Goal: Information Seeking & Learning: Learn about a topic

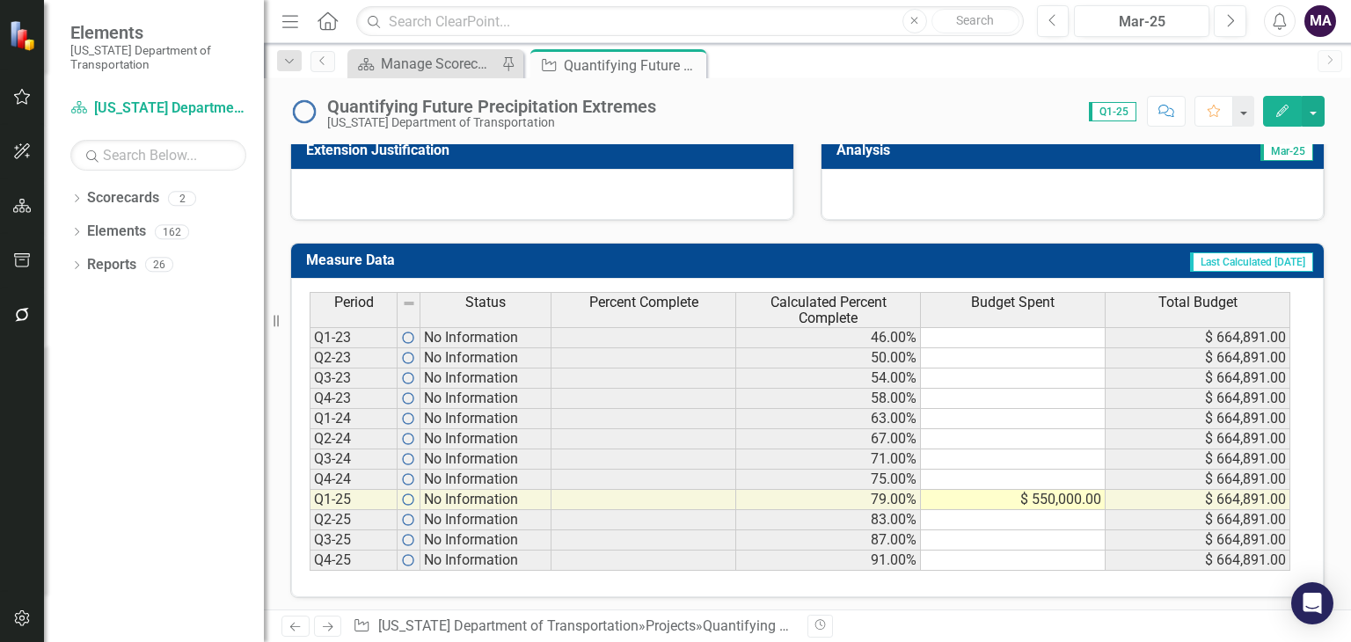
scroll to position [584, 0]
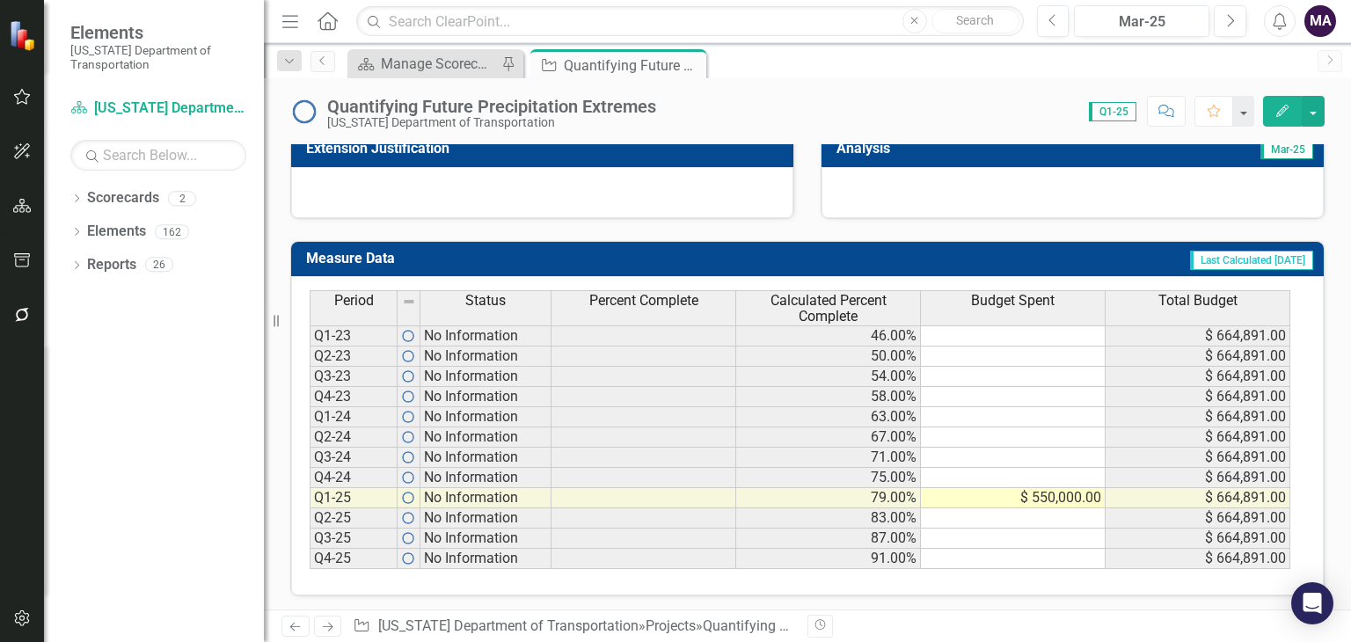
click at [278, 319] on icon at bounding box center [276, 321] width 5 height 12
click at [277, 319] on icon "Resize" at bounding box center [280, 321] width 18 height 14
click at [125, 205] on link "Scorecards" at bounding box center [123, 198] width 72 height 20
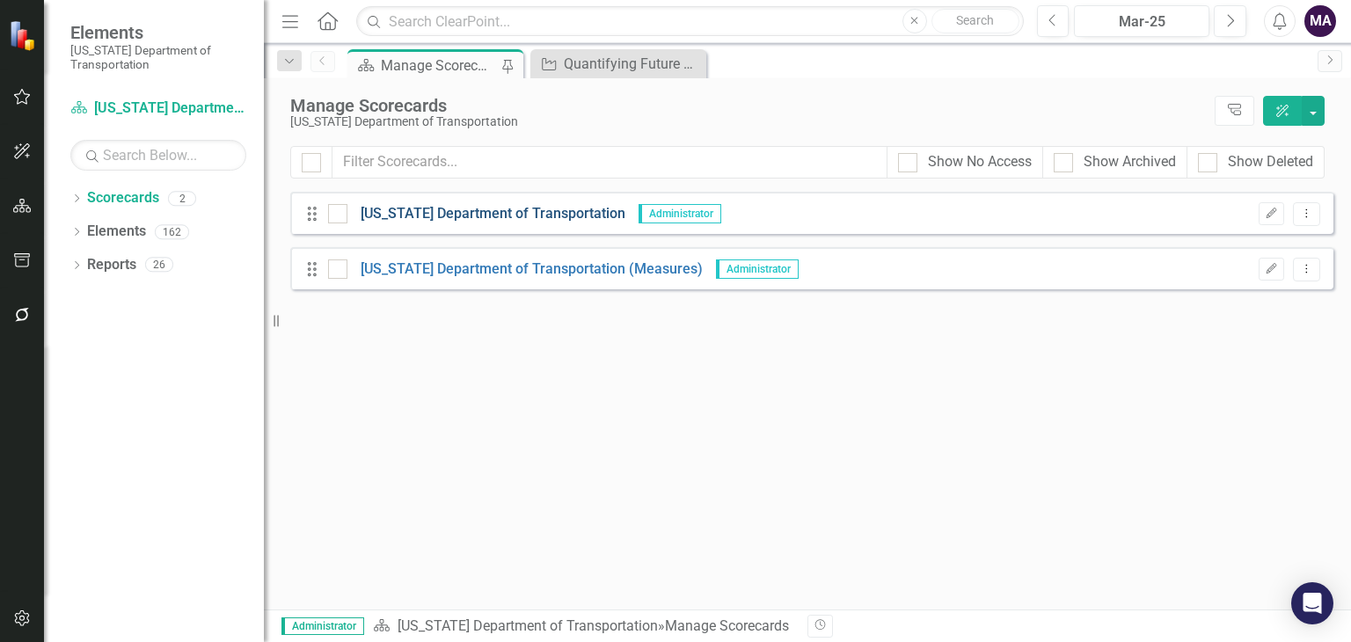
click at [564, 208] on link "[US_STATE] Department of Transportation" at bounding box center [486, 214] width 278 height 20
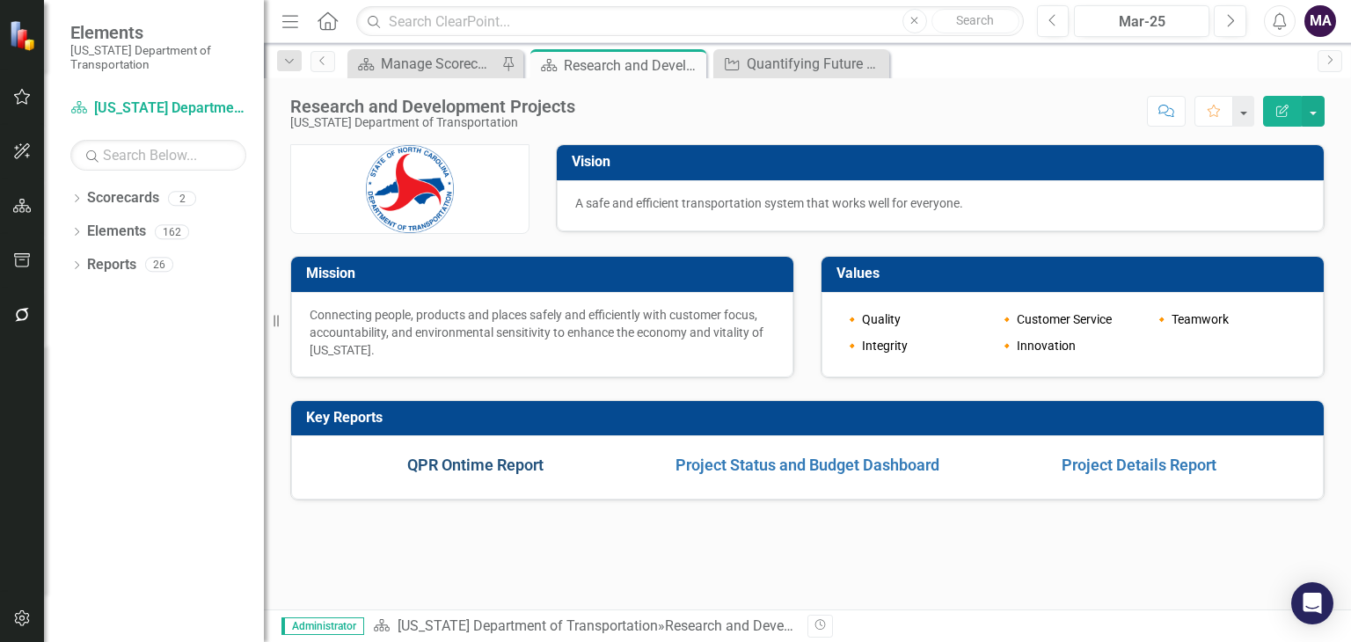
click at [465, 462] on link "QPR Ontime Report" at bounding box center [475, 465] width 136 height 18
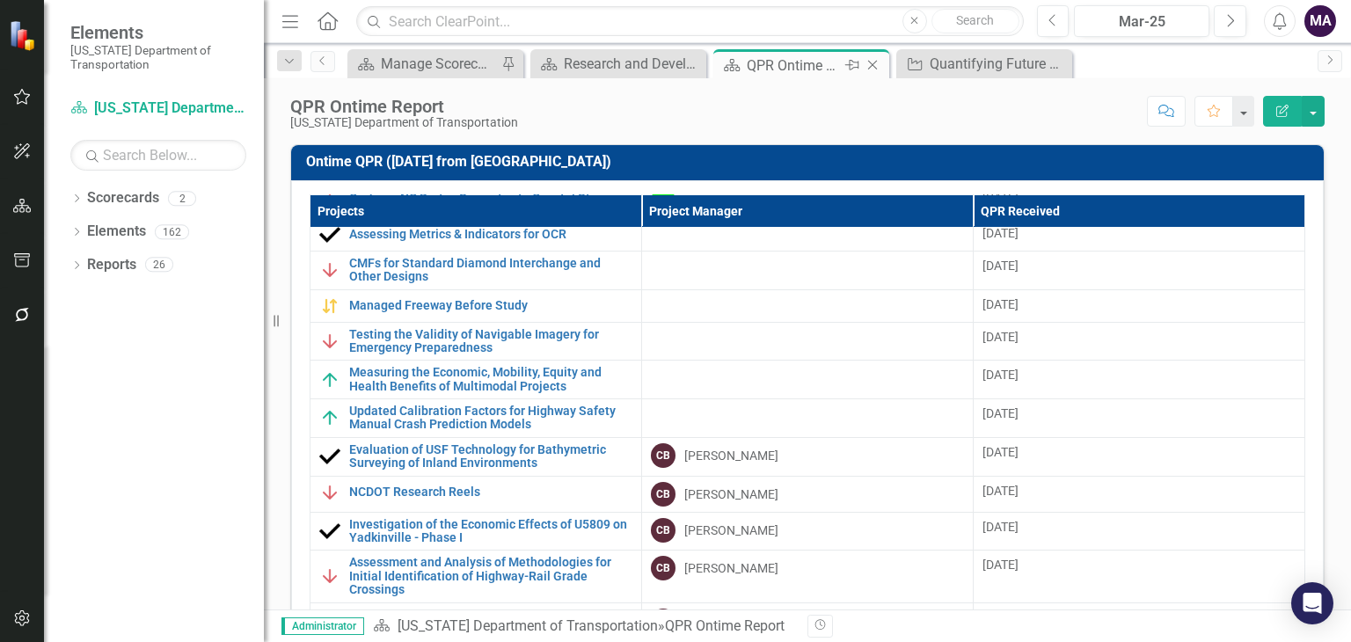
click at [869, 62] on icon at bounding box center [873, 66] width 10 height 10
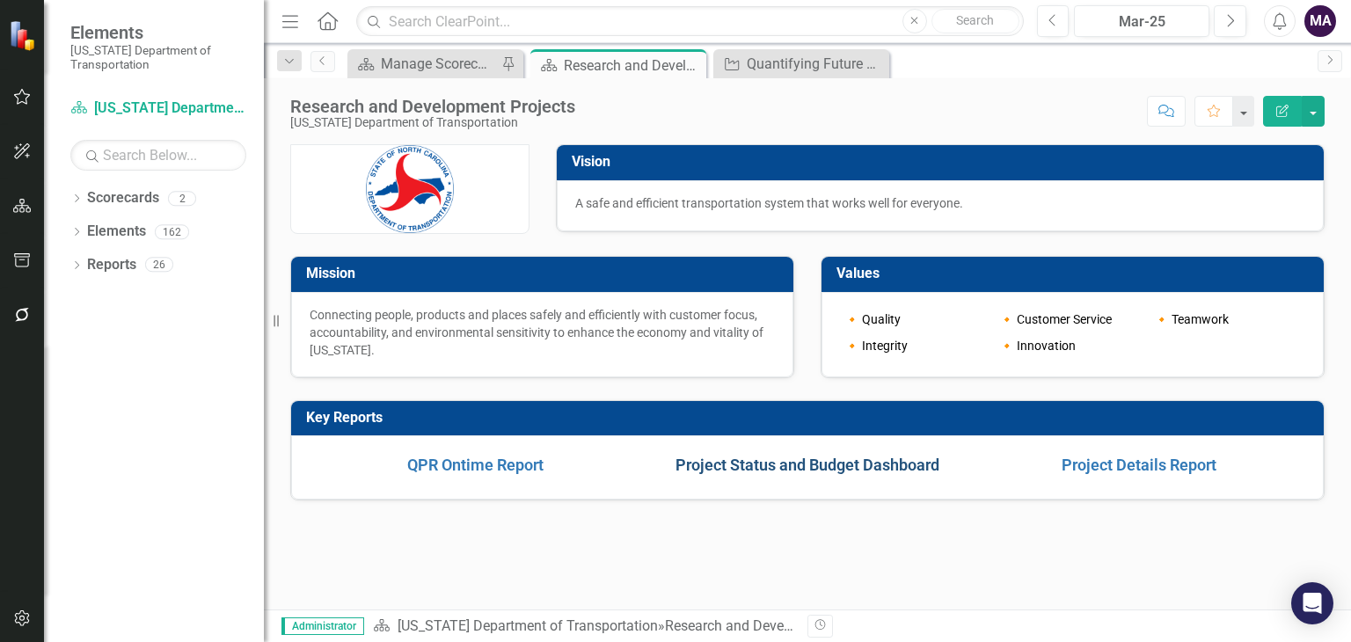
click at [727, 471] on link "Project Status and Budget Dashboard" at bounding box center [807, 465] width 264 height 18
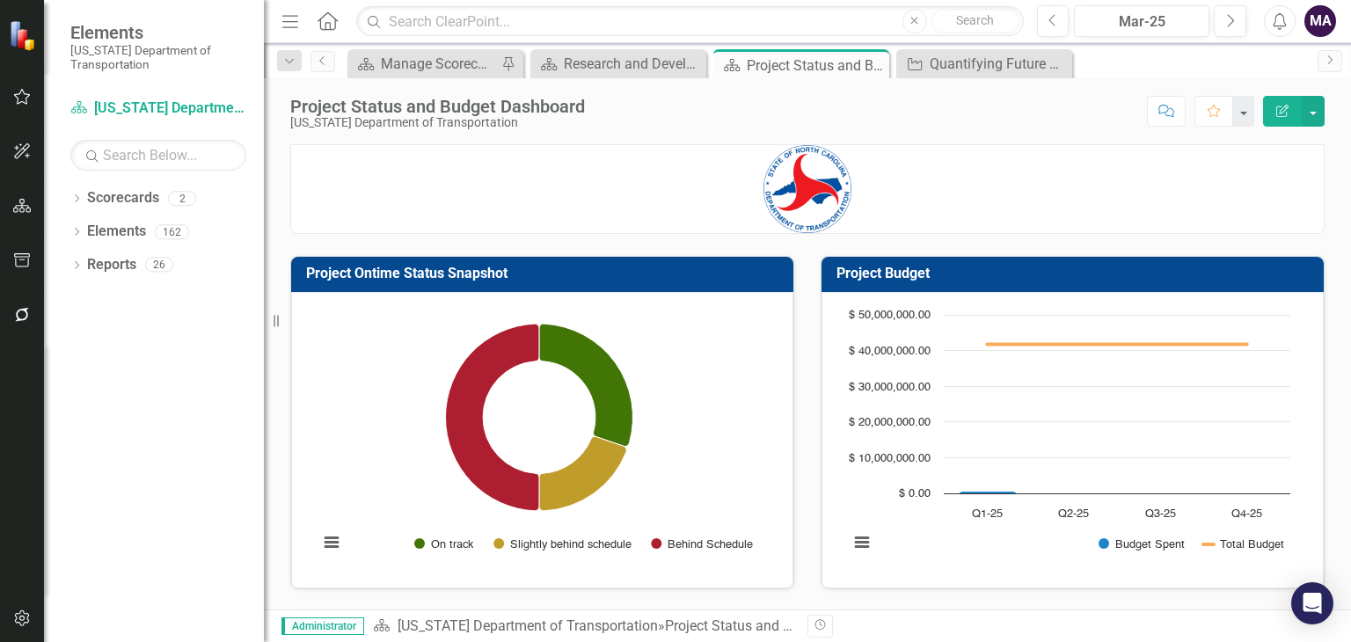
click at [770, 139] on div "Project Status and Budget Dashboard North Carolina Department of Transportation…" at bounding box center [807, 343] width 1087 height 531
click at [800, 172] on img at bounding box center [807, 189] width 88 height 88
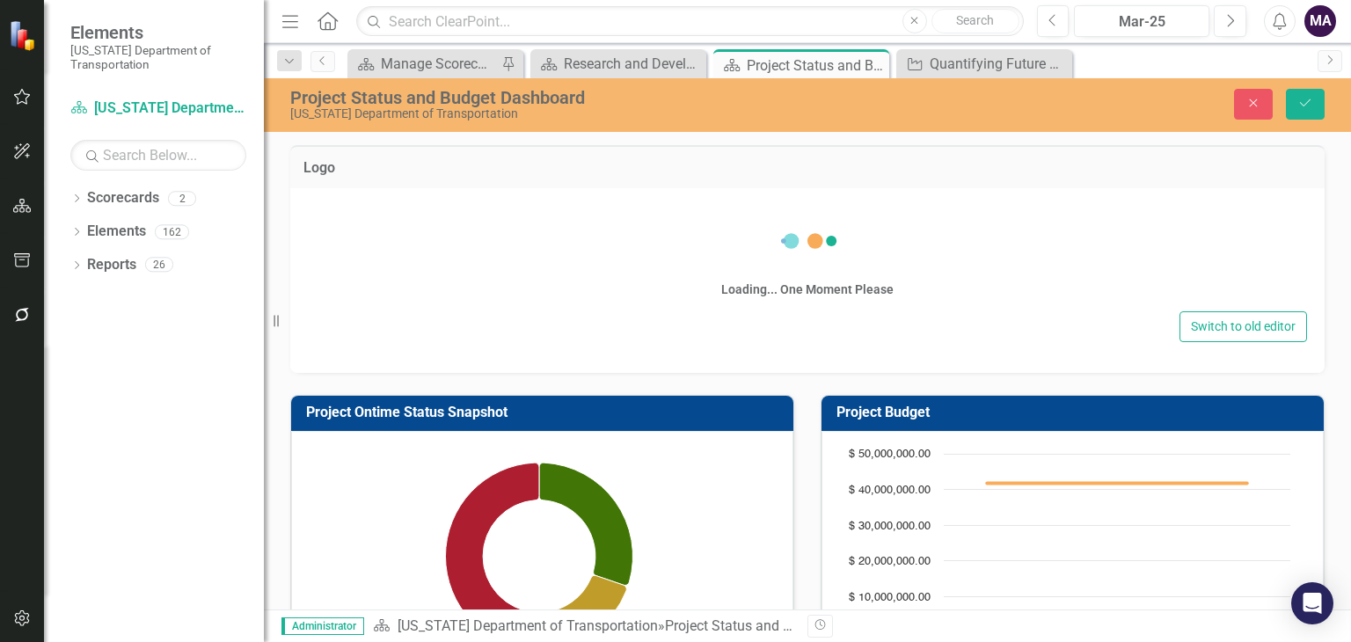
click at [800, 172] on h3 "Logo" at bounding box center [807, 168] width 1008 height 16
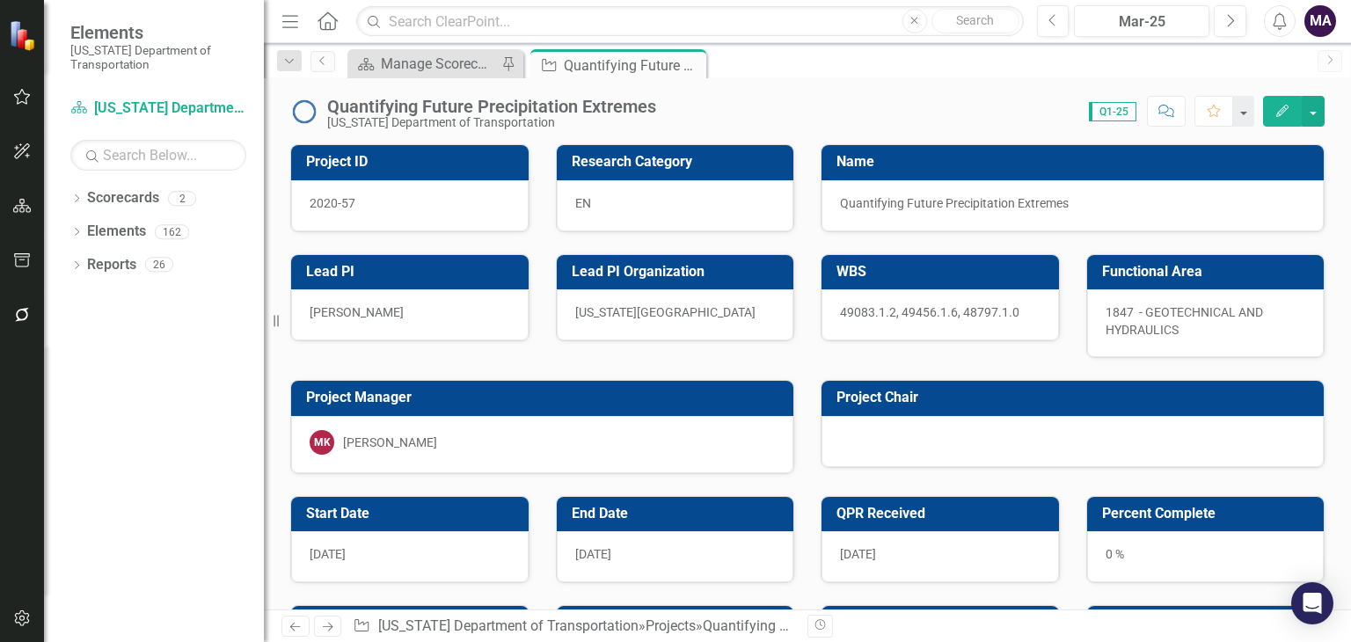
click at [1025, 301] on div "49083.1.2, 49456.1.6, 48797.1.0" at bounding box center [939, 314] width 237 height 51
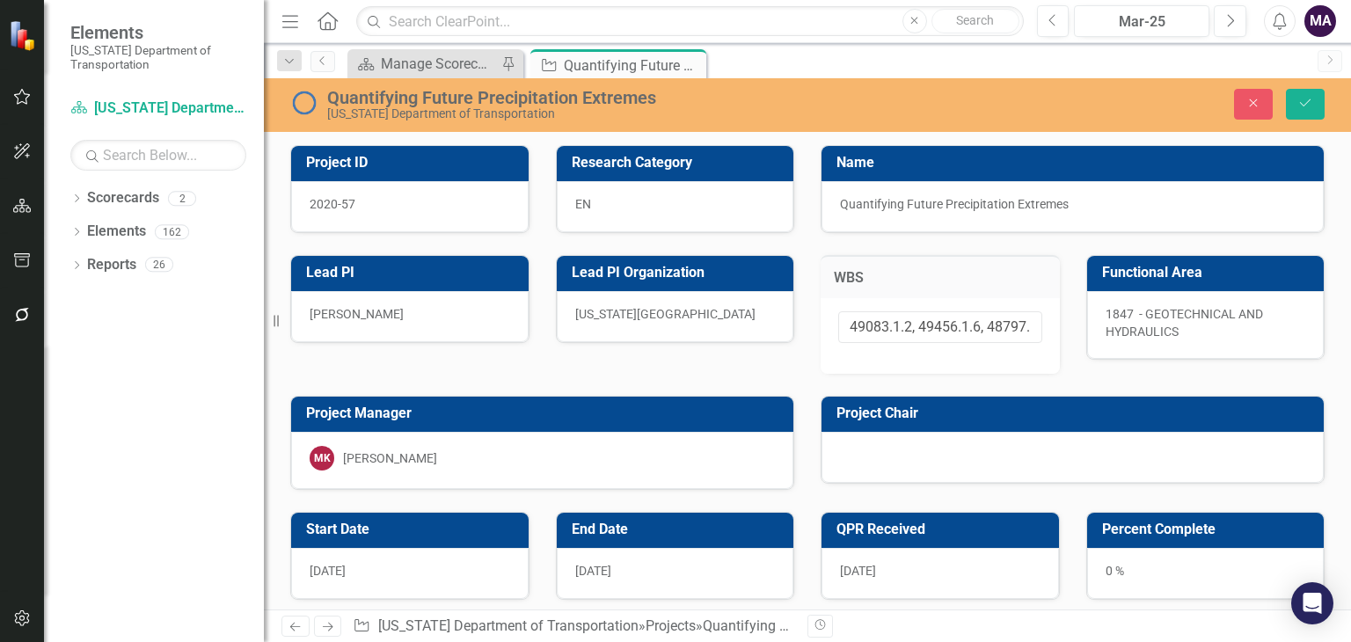
click at [1025, 301] on div "49083.1.2, 49456.1.6, 48797.1.0" at bounding box center [940, 336] width 239 height 77
click at [1268, 96] on button "Close" at bounding box center [1253, 104] width 39 height 31
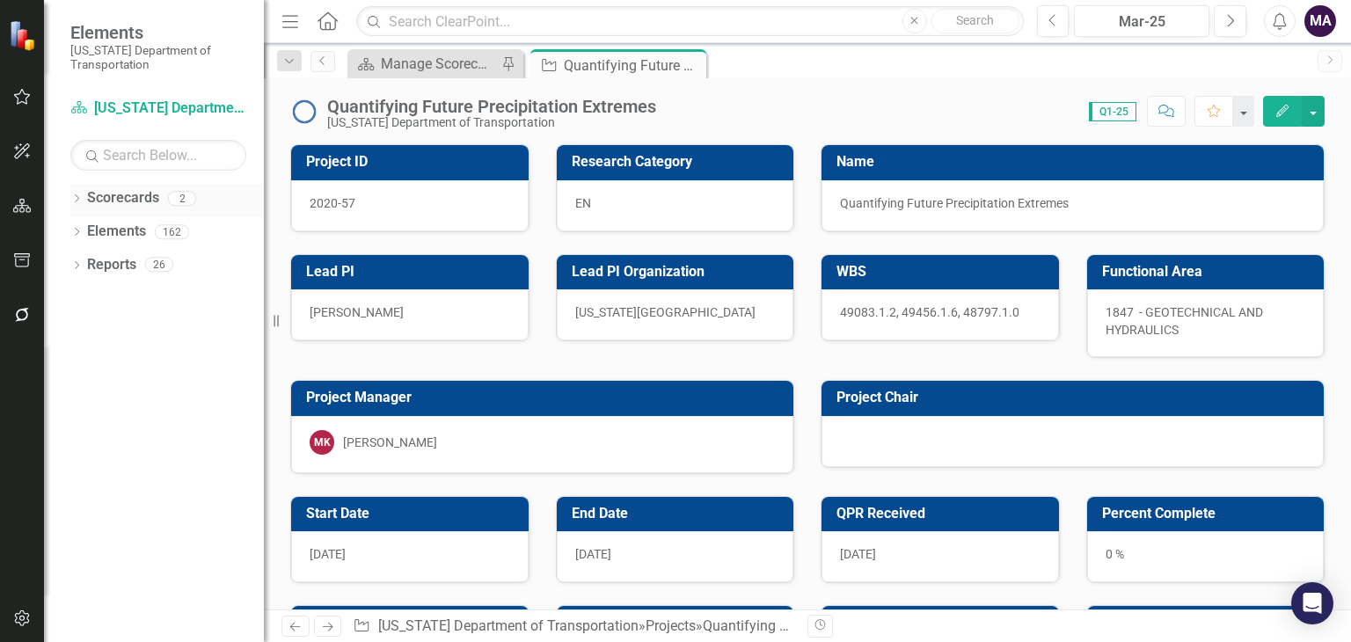
click at [116, 201] on link "Scorecards" at bounding box center [123, 198] width 72 height 20
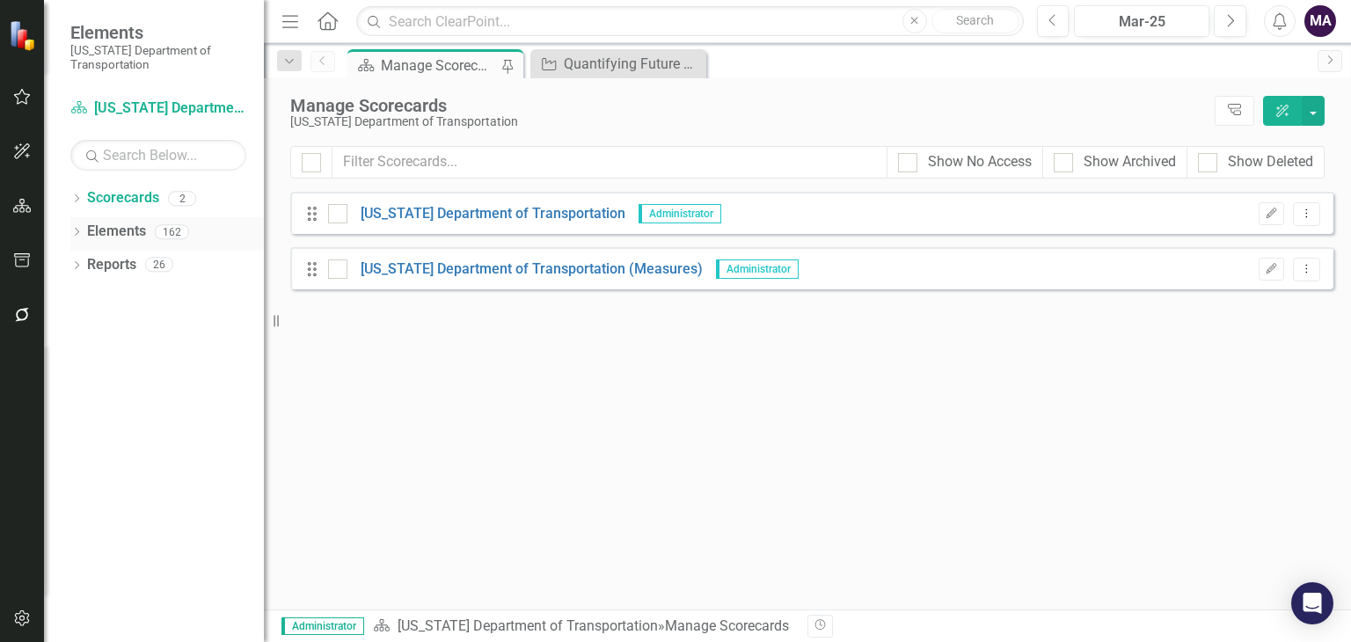
click at [97, 230] on link "Elements" at bounding box center [116, 232] width 59 height 20
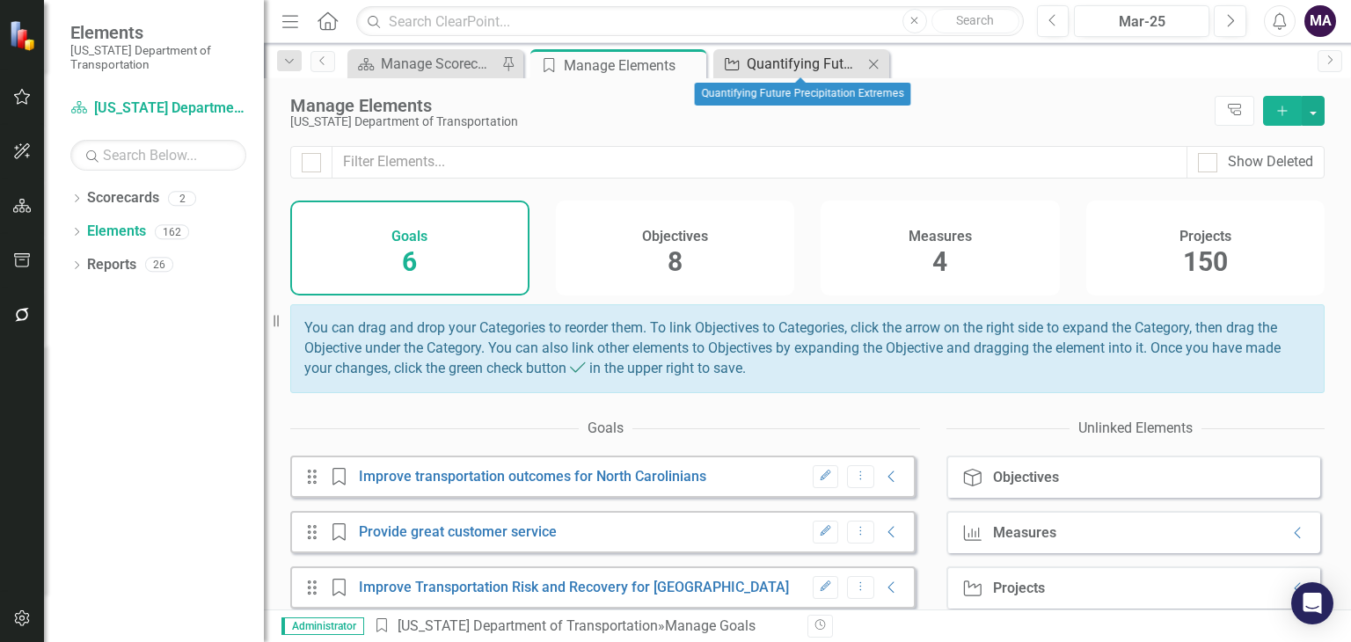
click at [772, 61] on div "Quantifying Future Precipitation Extremes" at bounding box center [805, 64] width 116 height 22
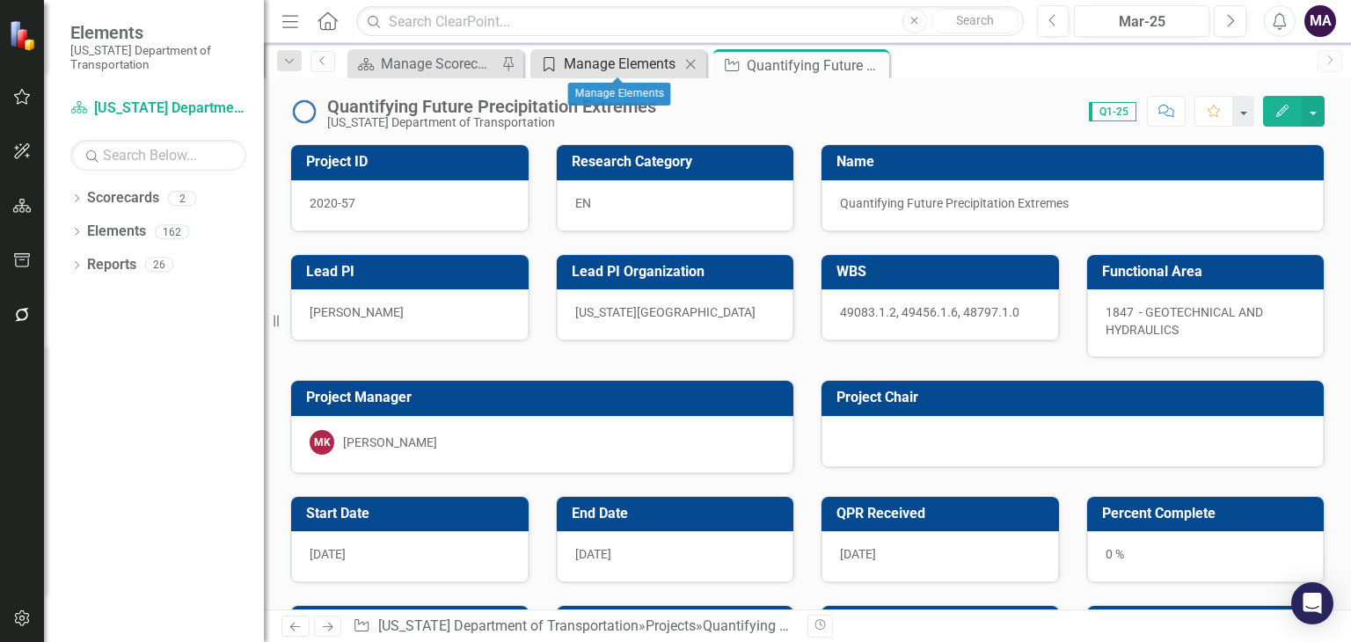
click at [593, 74] on div "Manage Elements" at bounding box center [622, 64] width 116 height 22
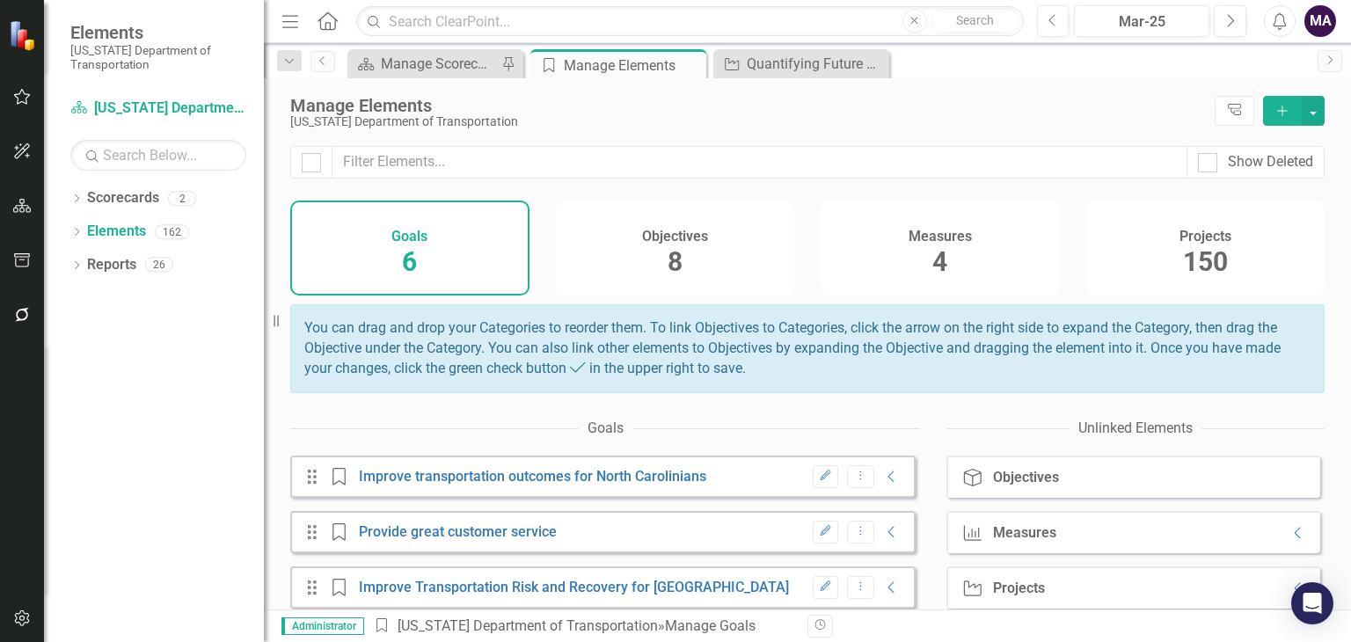
click at [457, 98] on div "Manage Elements" at bounding box center [748, 105] width 916 height 19
click at [496, 128] on div "[US_STATE] Department of Transportation" at bounding box center [748, 121] width 916 height 13
click at [508, 112] on div "Manage Elements" at bounding box center [748, 105] width 916 height 19
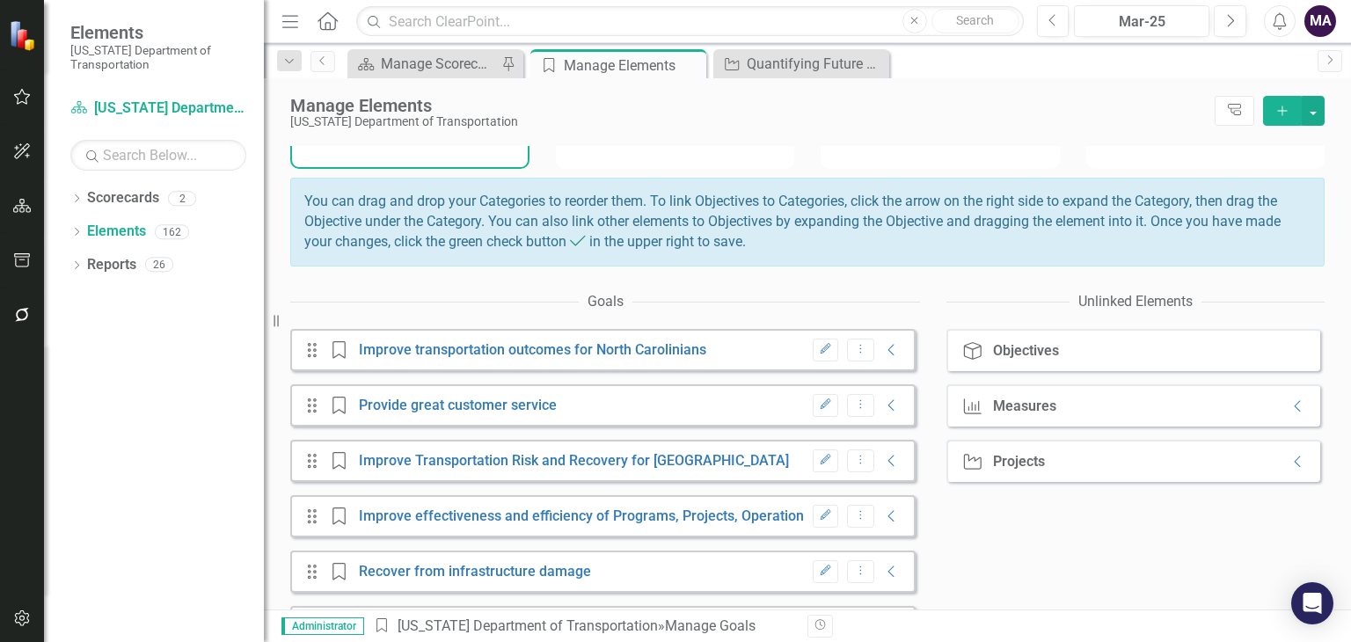
scroll to position [190, 0]
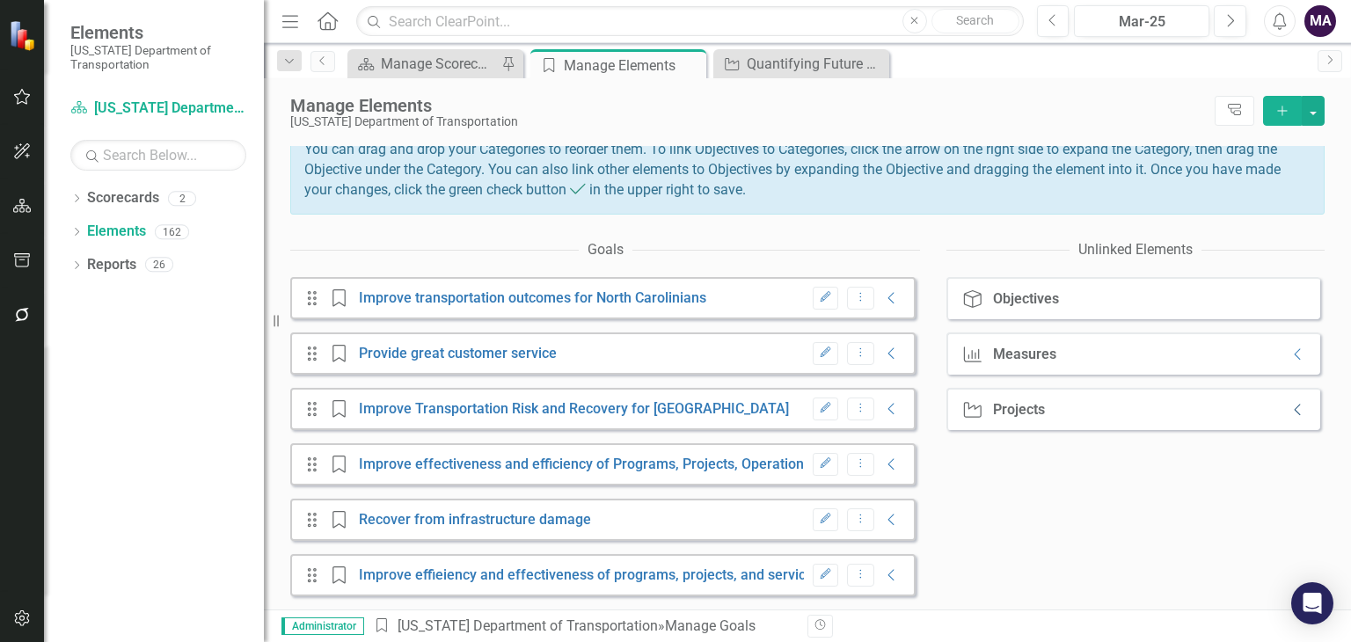
click at [1289, 414] on icon "Collapse" at bounding box center [1298, 410] width 18 height 14
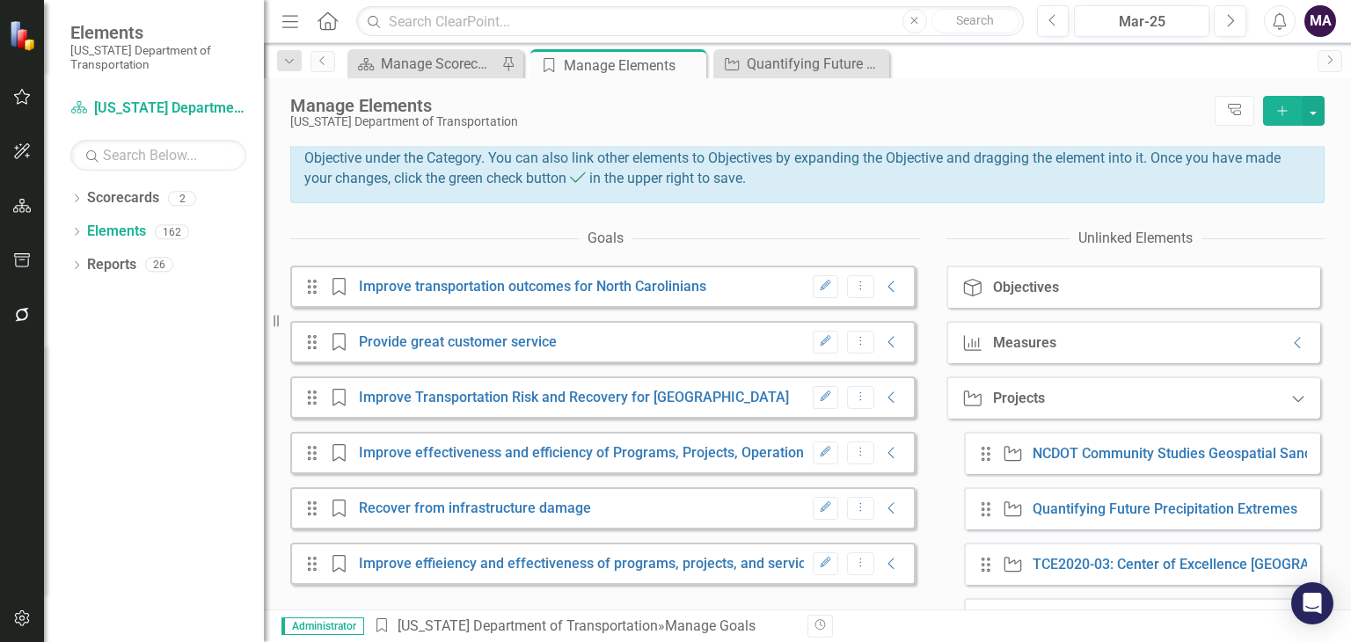
click at [1289, 405] on icon "Expanded" at bounding box center [1298, 398] width 18 height 14
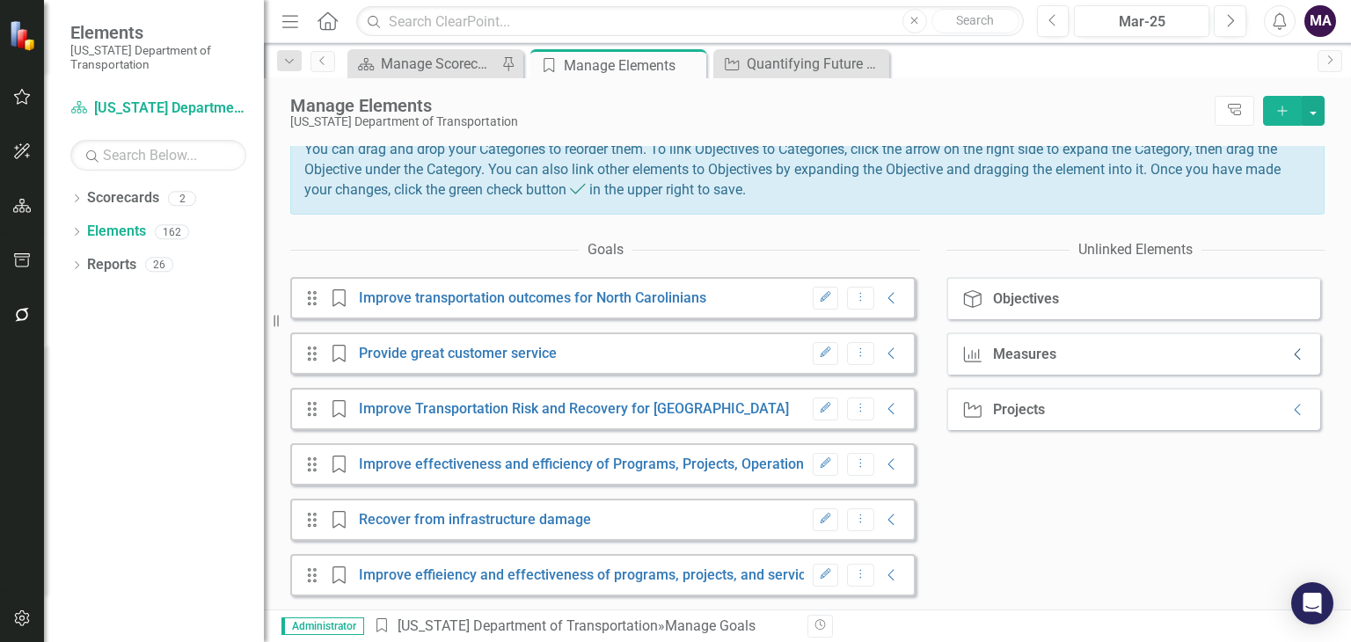
click at [1289, 352] on icon "Collapse" at bounding box center [1298, 354] width 18 height 14
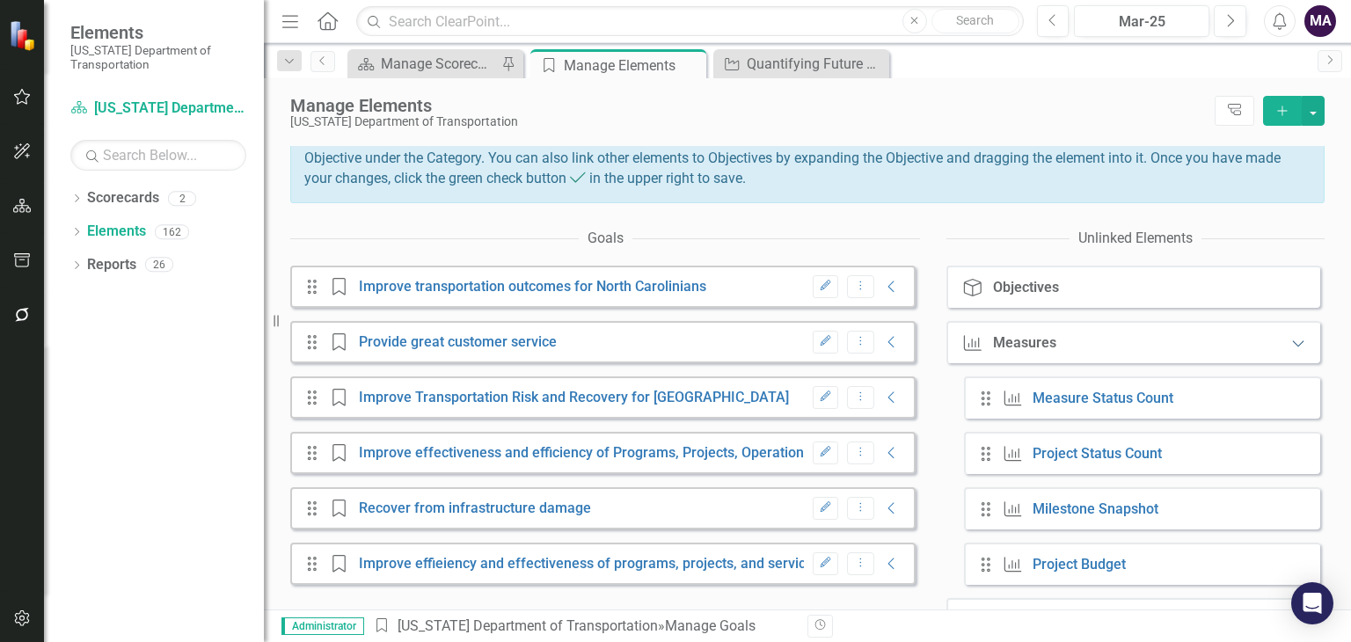
click at [1289, 350] on icon "Expanded" at bounding box center [1298, 343] width 18 height 14
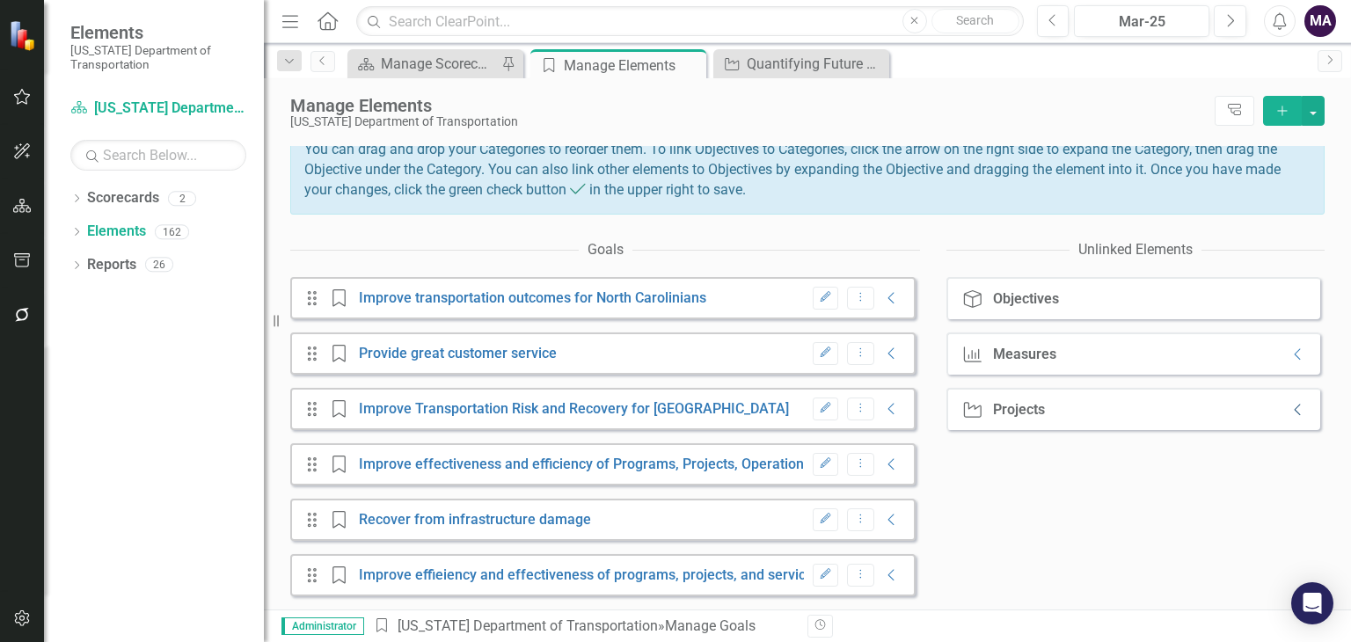
click at [1289, 409] on icon "Collapse" at bounding box center [1298, 410] width 18 height 14
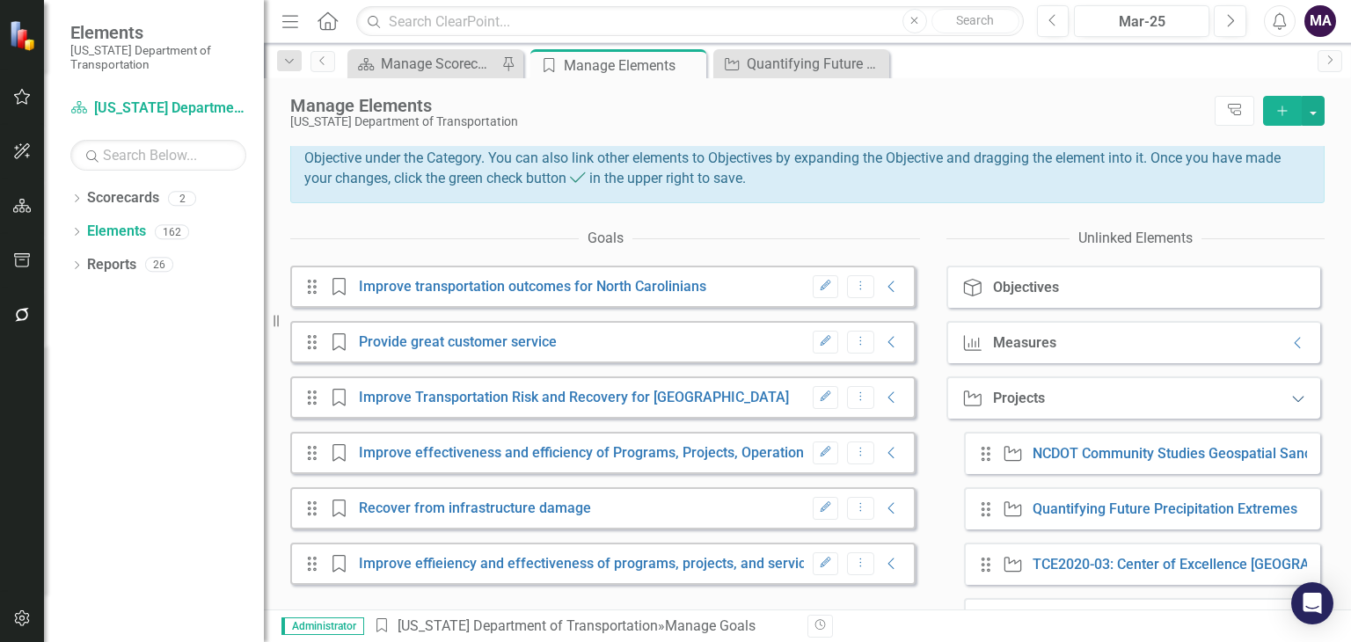
click at [1289, 405] on icon "Expanded" at bounding box center [1298, 398] width 18 height 14
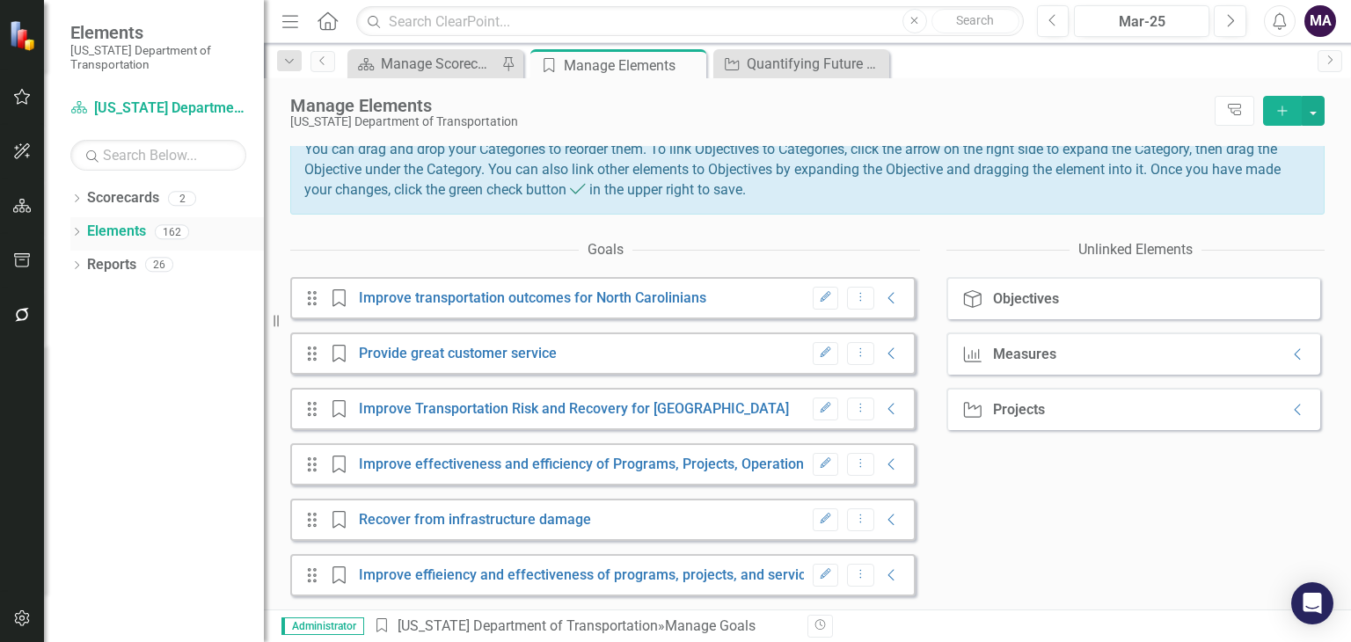
click at [106, 219] on div "Elements" at bounding box center [116, 231] width 59 height 29
click at [120, 260] on link "Reports" at bounding box center [111, 265] width 49 height 20
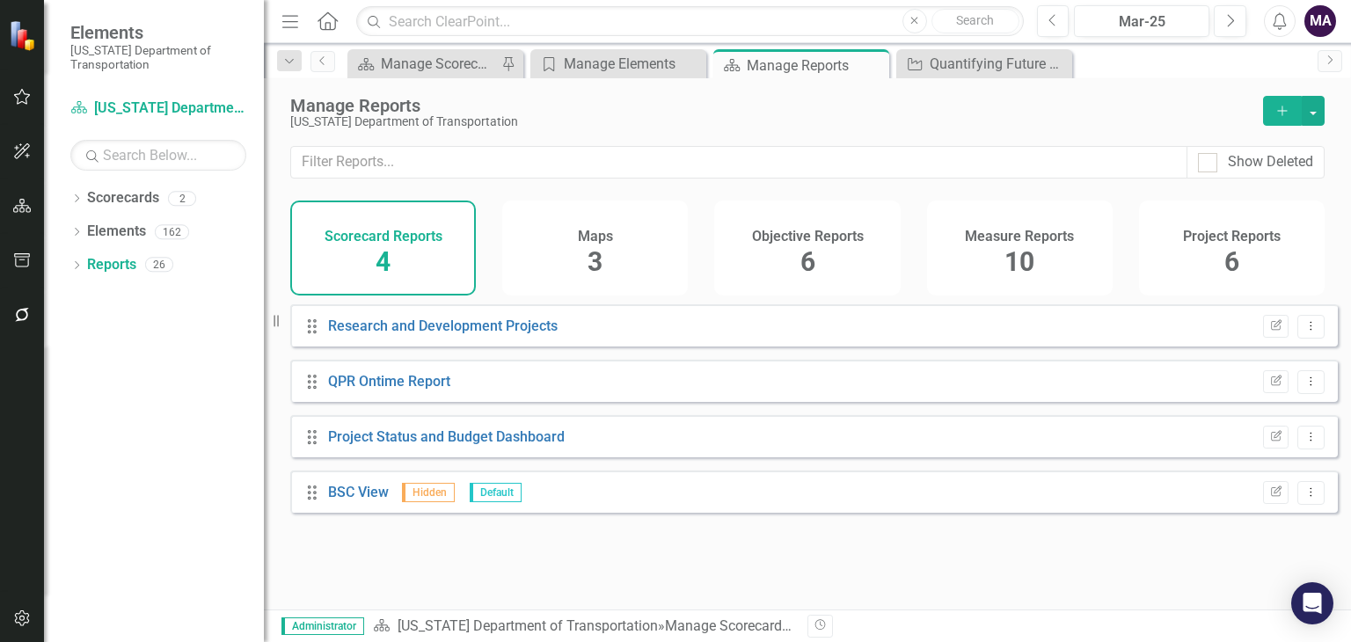
click at [467, 337] on div "Research and Development Projects" at bounding box center [443, 327] width 230 height 20
click at [459, 334] on link "Research and Development Projects" at bounding box center [443, 325] width 230 height 17
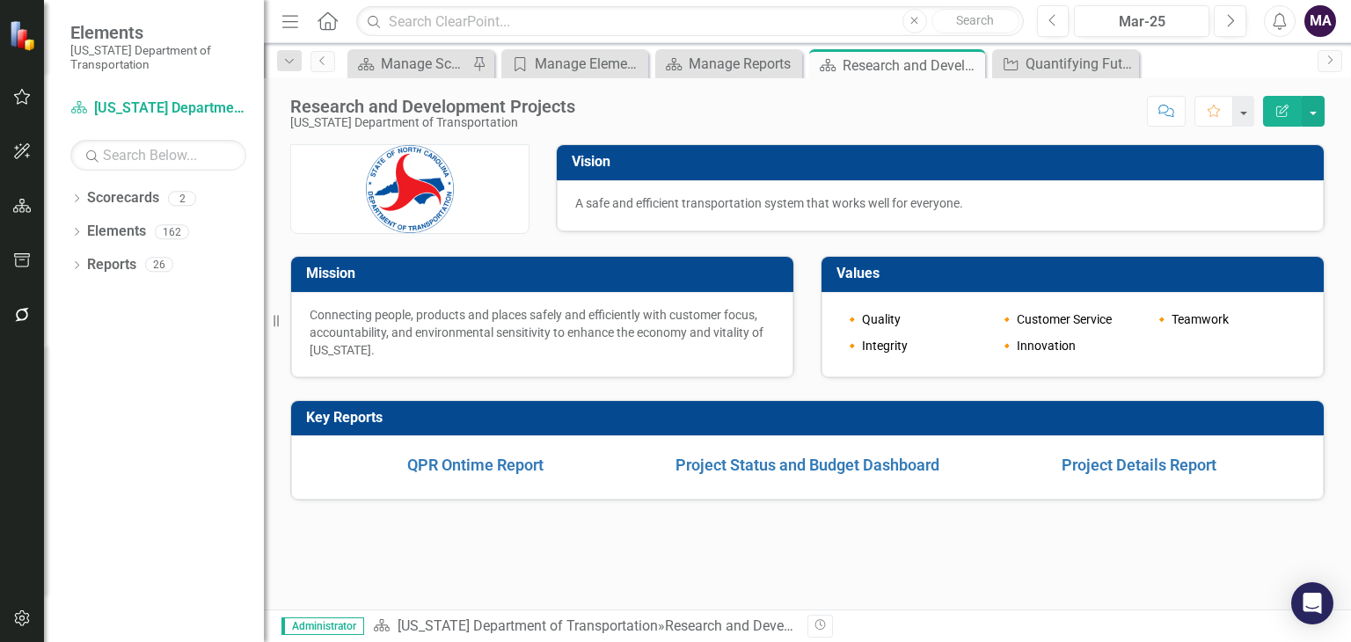
click at [870, 342] on td "🔸 Integrity" at bounding box center [917, 345] width 155 height 26
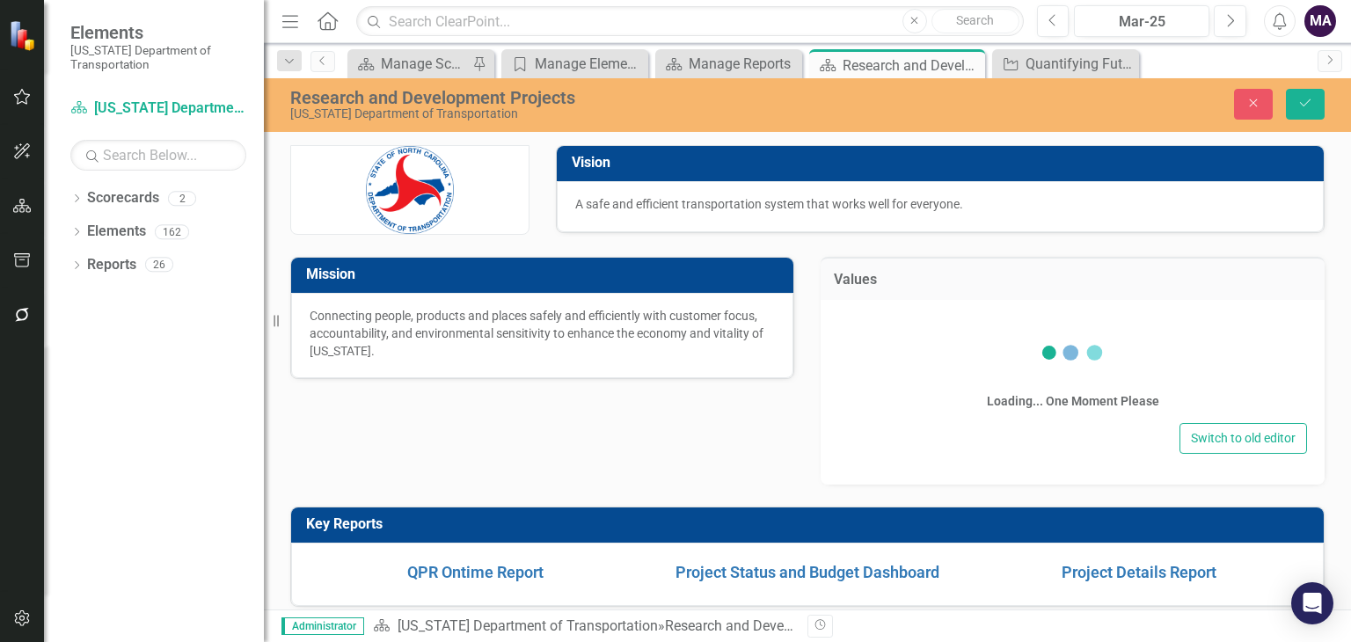
click at [870, 342] on div "Loading... One Moment Please" at bounding box center [1072, 367] width 469 height 101
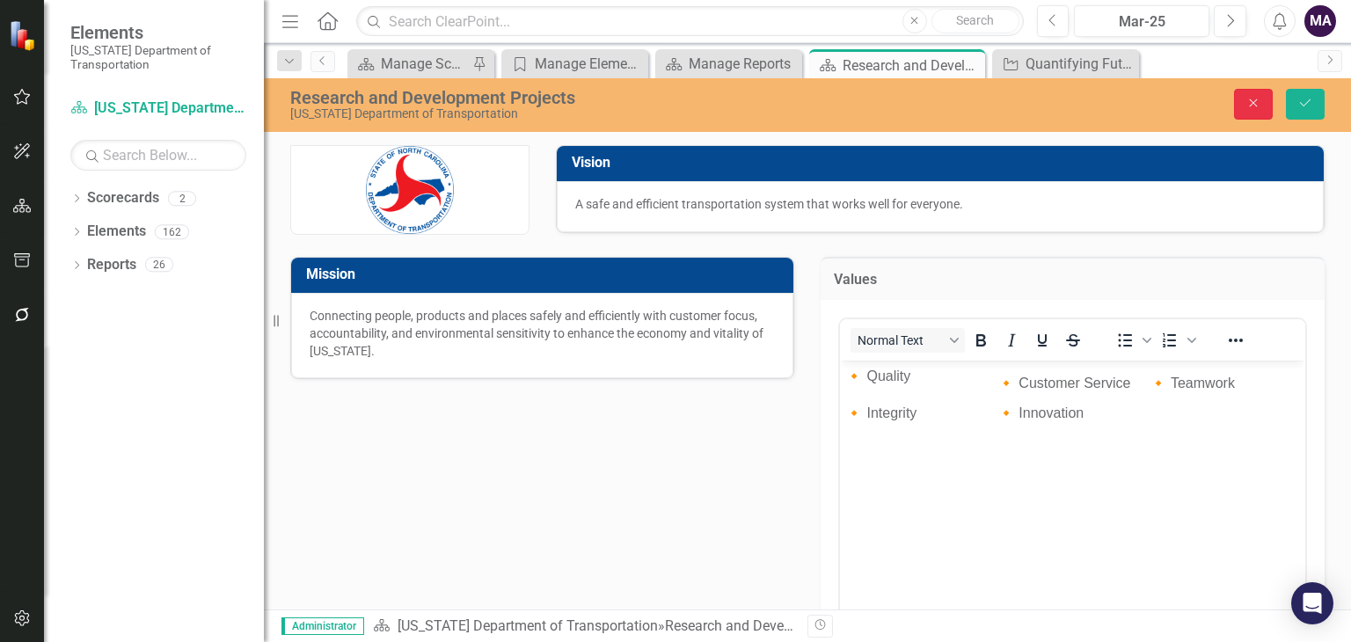
click at [1254, 106] on icon "Close" at bounding box center [1253, 103] width 16 height 12
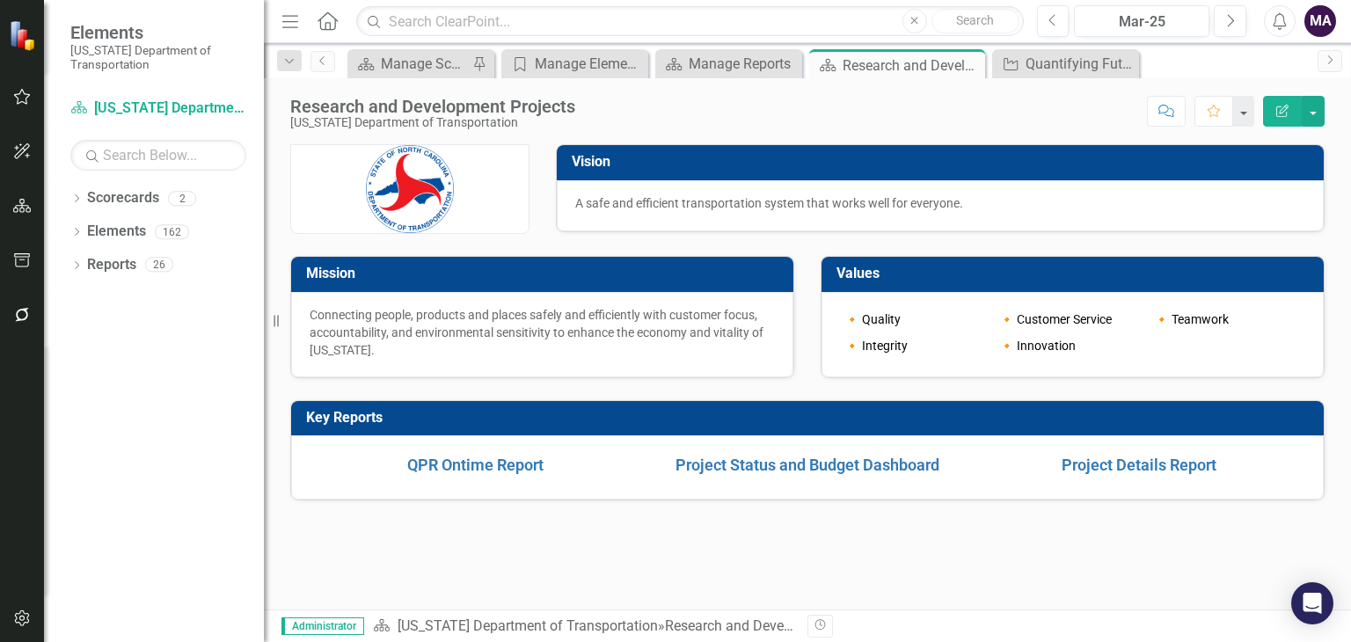
click at [1254, 106] on button "button" at bounding box center [1243, 111] width 21 height 31
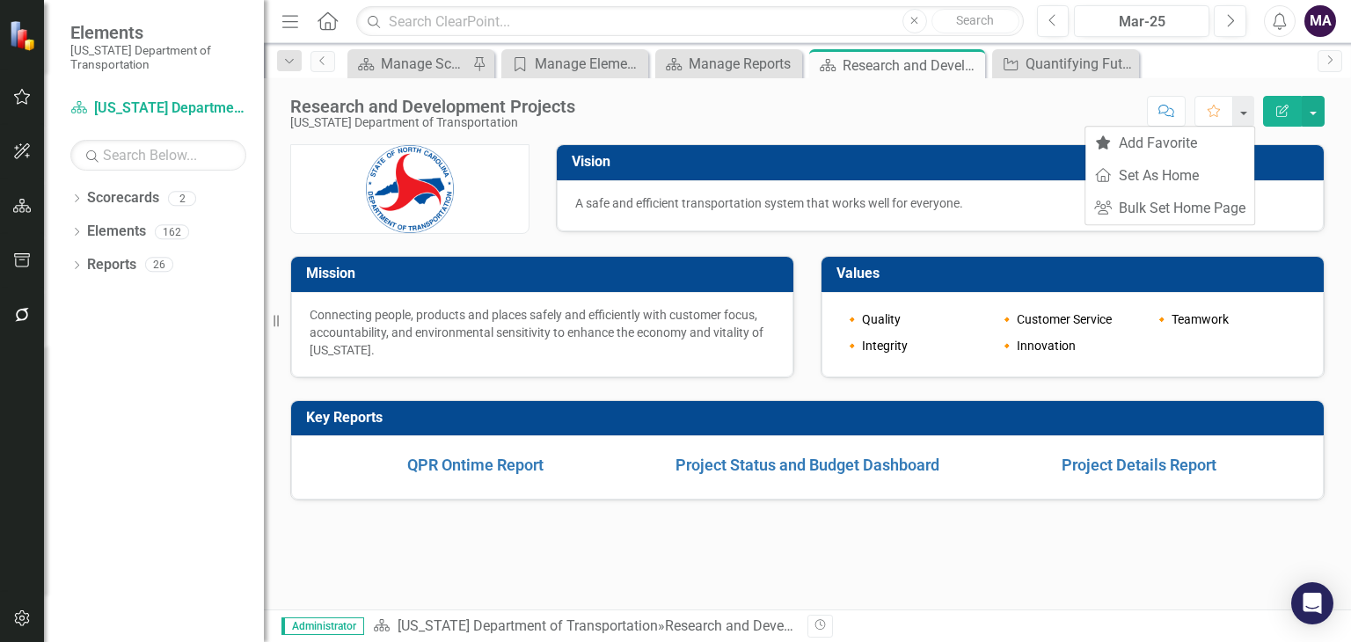
click at [1025, 247] on div "Values 🔸 Quality 🔸 Customer Service 🔸 Teamwork 🔸 Integrity 🔸 Innovation" at bounding box center [1072, 306] width 530 height 144
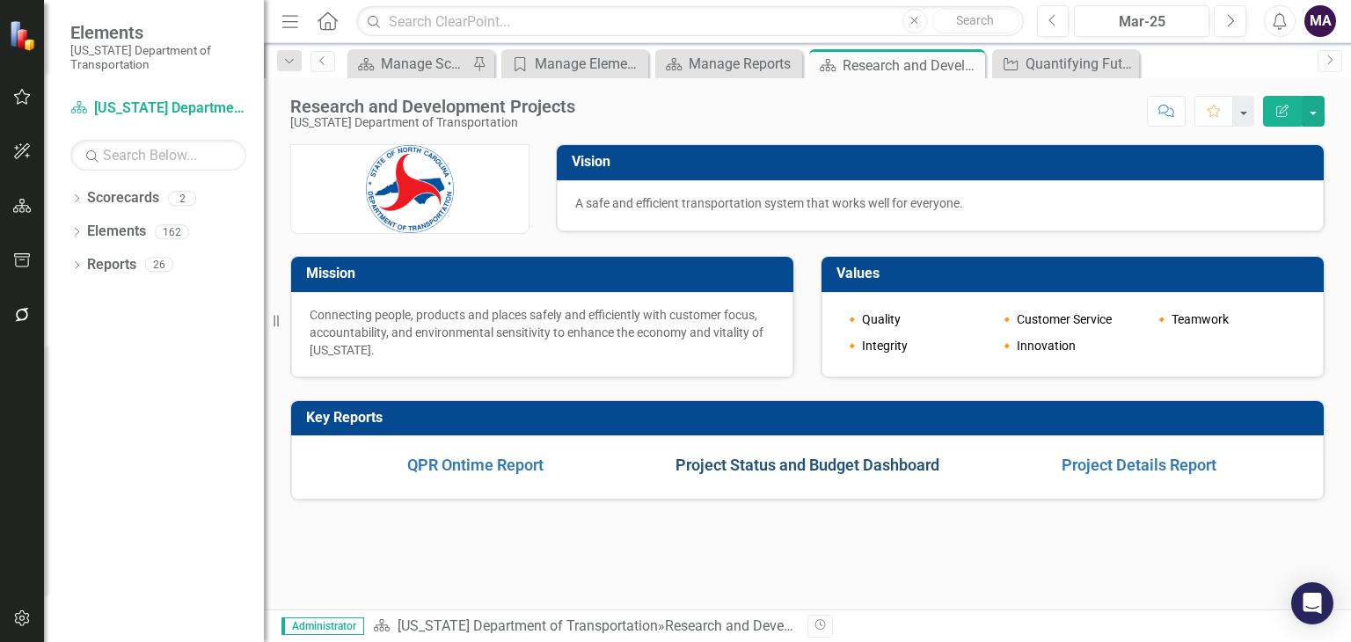
click at [899, 469] on link "Project Status and Budget Dashboard" at bounding box center [807, 465] width 264 height 18
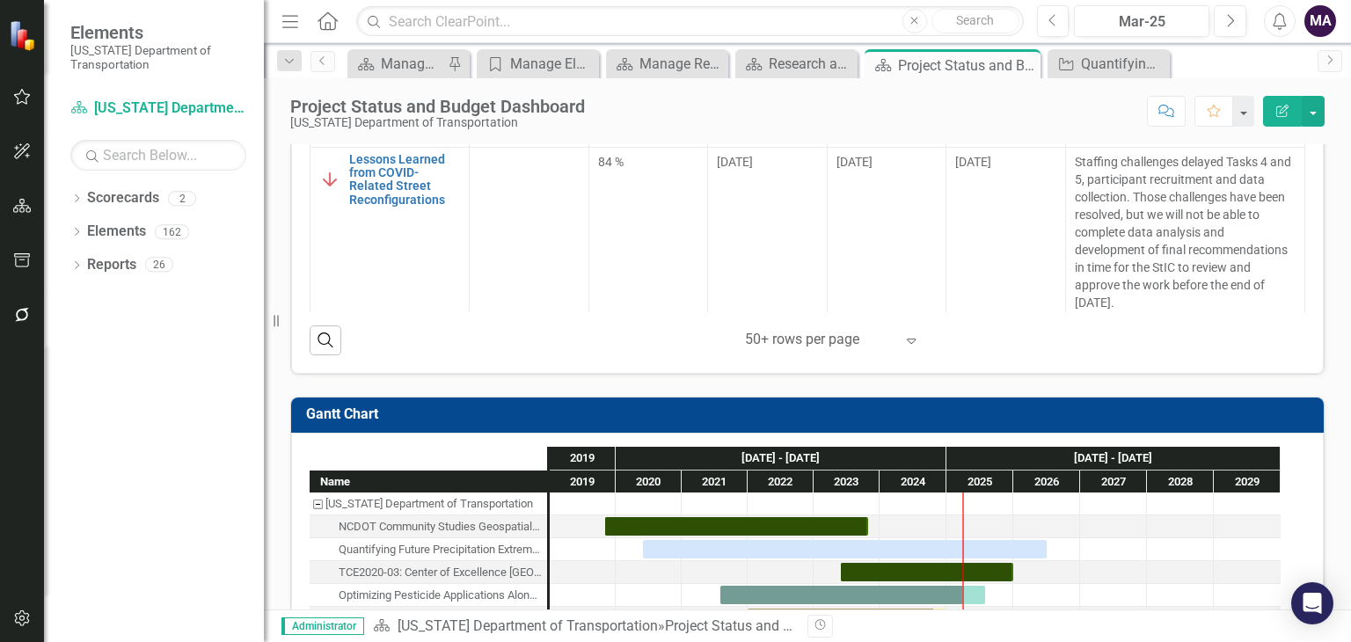
scroll to position [829, 0]
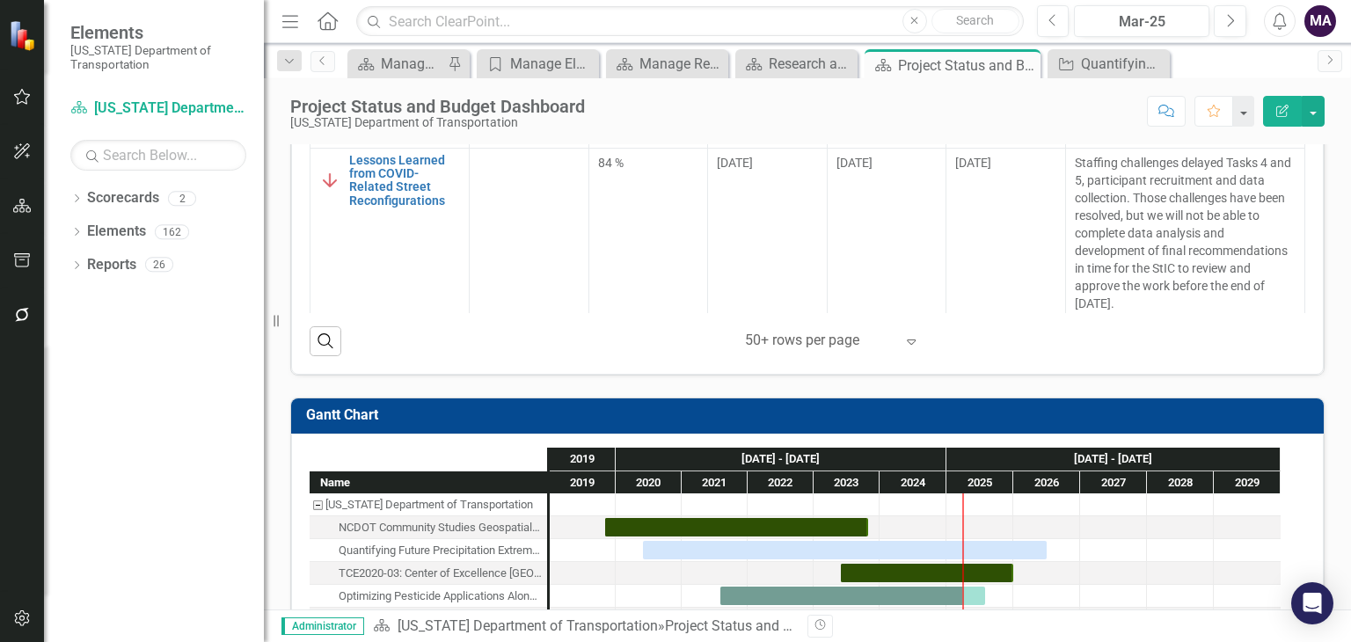
click at [780, 358] on div "Projects Project Manager Percent Complete Start Date End Date Last Extension Da…" at bounding box center [807, 96] width 1032 height 558
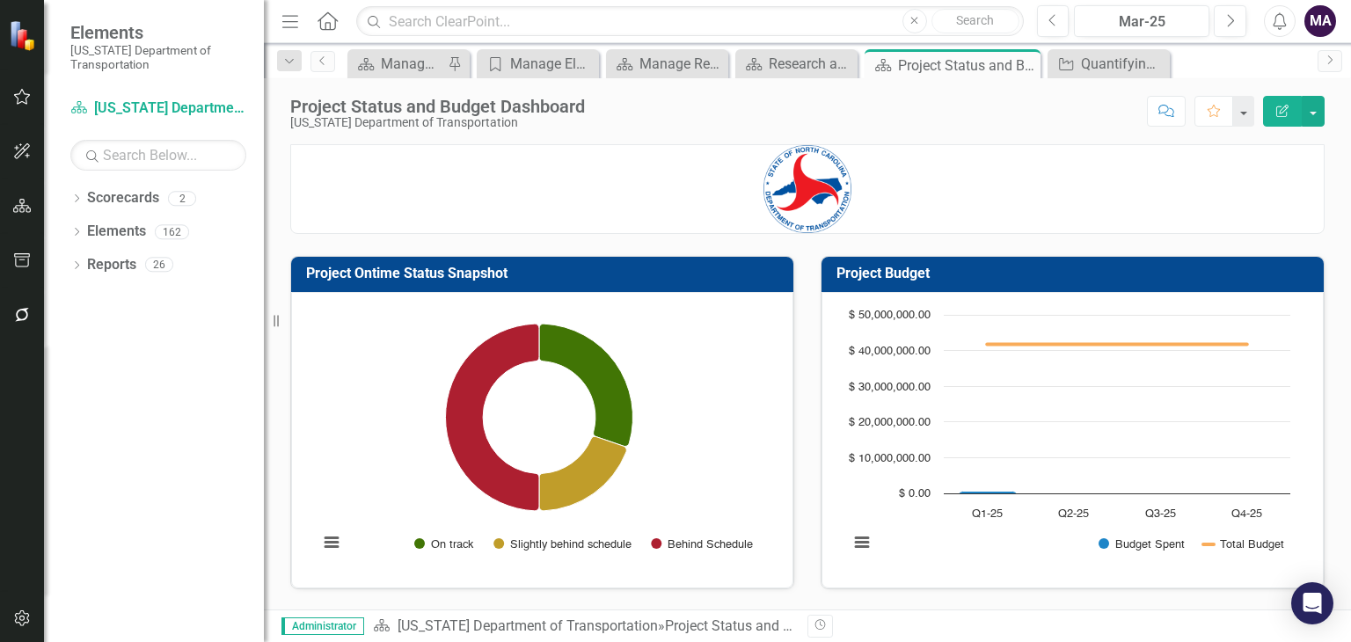
scroll to position [0, 0]
click at [845, 262] on td "Project Budget" at bounding box center [1075, 275] width 478 height 29
click at [843, 262] on td "Project Budget" at bounding box center [1075, 275] width 478 height 29
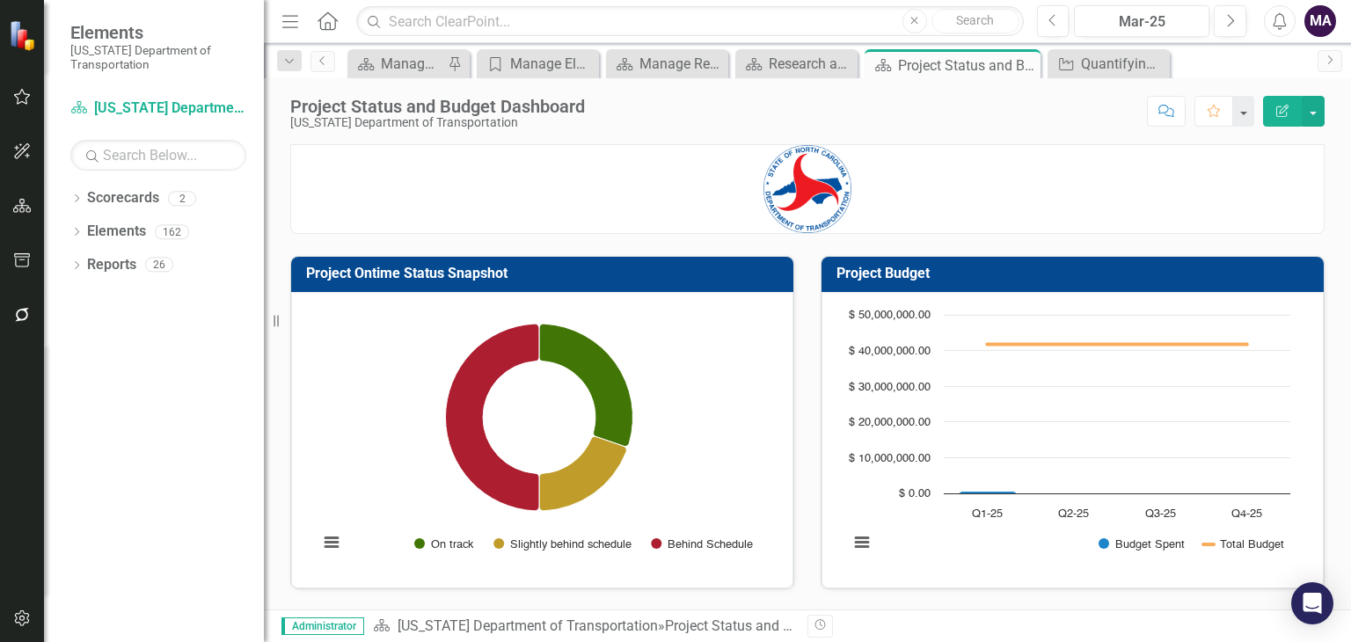
click at [843, 262] on td "Project Budget" at bounding box center [1075, 275] width 478 height 29
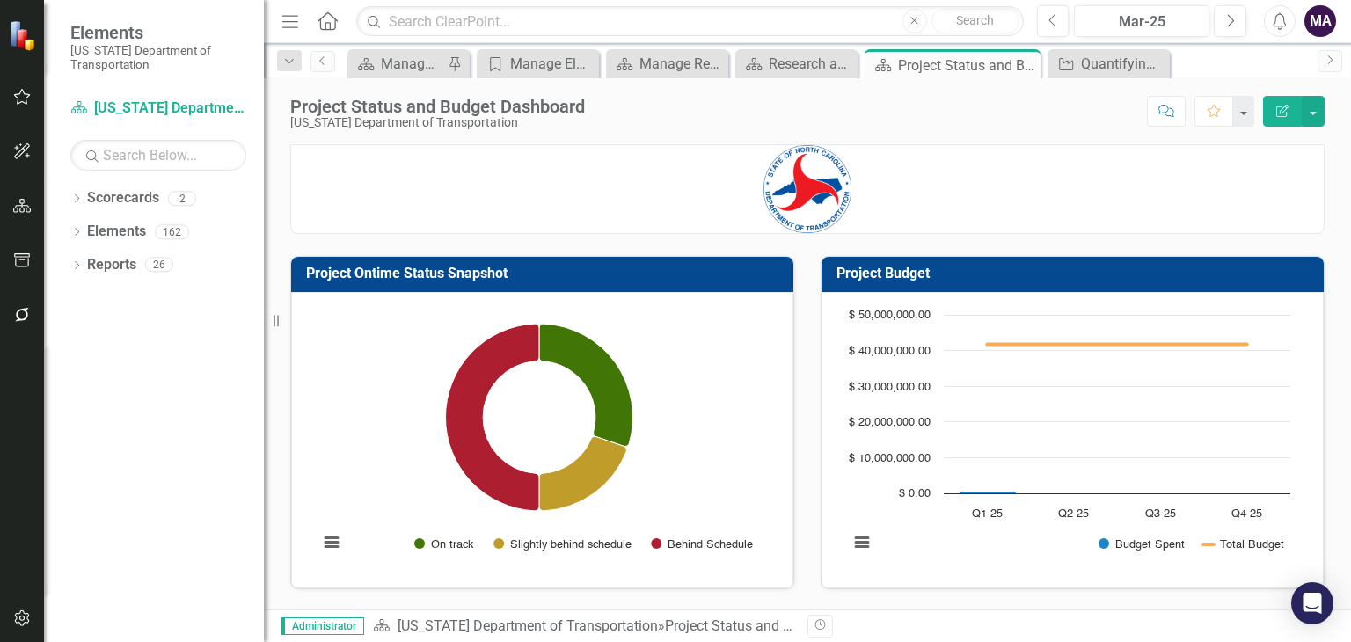
drag, startPoint x: 843, startPoint y: 262, endPoint x: 843, endPoint y: 286, distance: 23.7
click at [843, 286] on td "Project Budget" at bounding box center [1075, 275] width 478 height 29
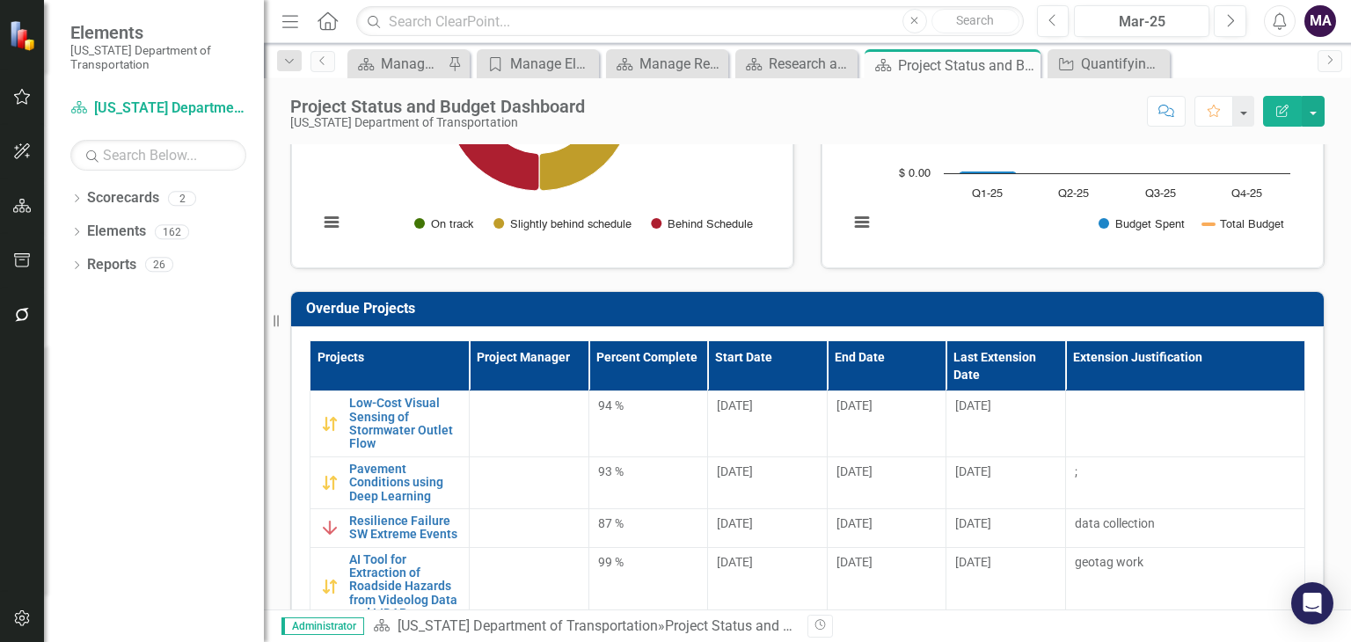
scroll to position [414, 0]
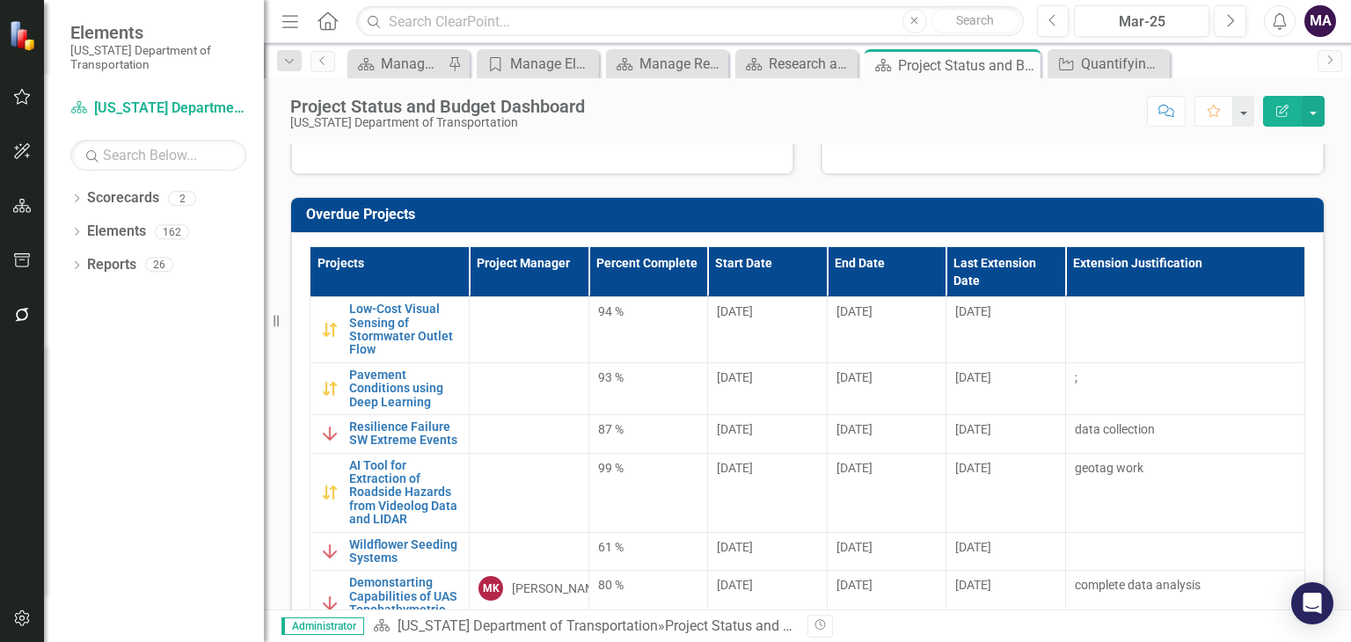
click at [819, 219] on h3 "Overdue Projects" at bounding box center [810, 215] width 1009 height 16
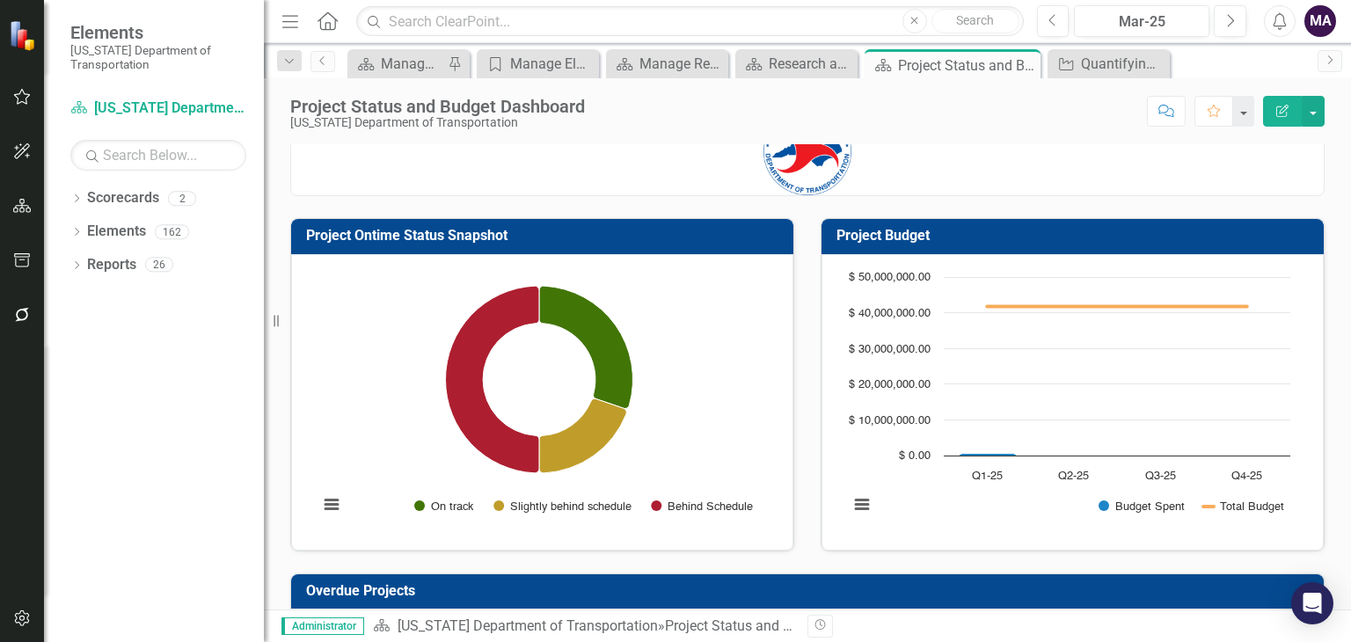
scroll to position [0, 0]
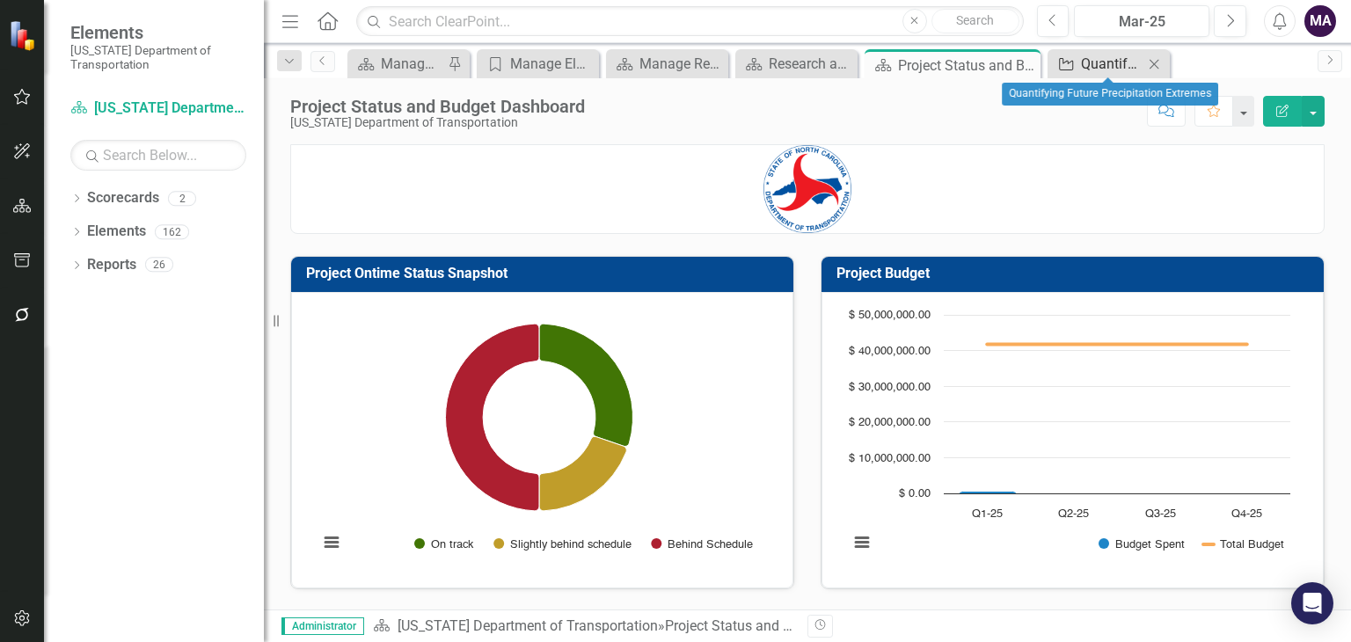
click at [1106, 64] on div "Quantifying Future Precipitation Extremes" at bounding box center [1112, 64] width 62 height 22
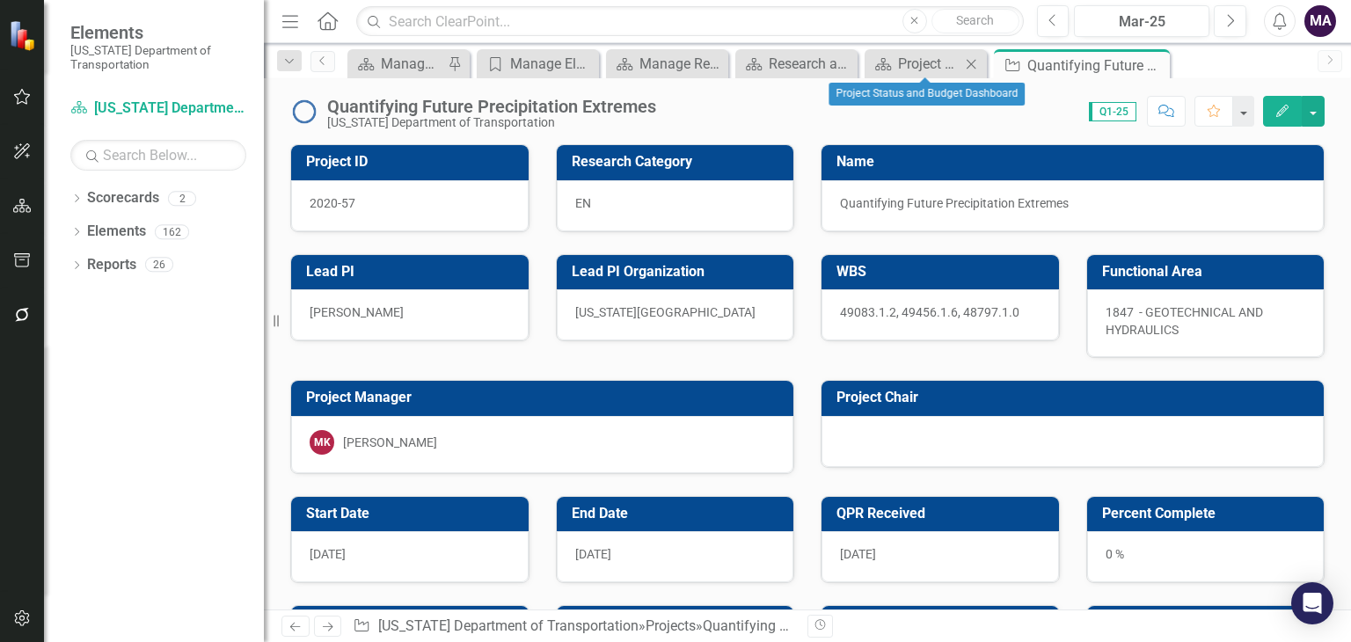
click at [925, 75] on div "Scorecard Project Status and Budget Dashboard Close" at bounding box center [926, 63] width 122 height 29
click at [895, 66] on link "Scorecard Project Status and Budget Dashboard" at bounding box center [914, 64] width 91 height 22
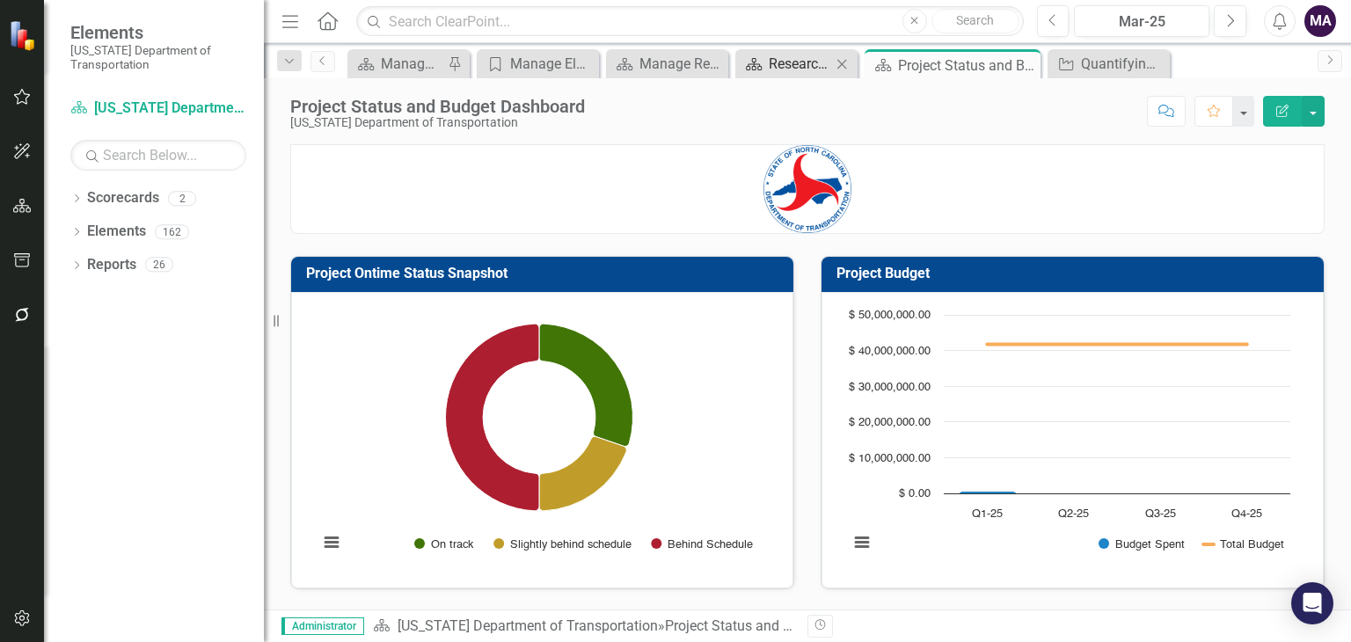
click at [819, 63] on div "Research and Development Projects" at bounding box center [800, 64] width 62 height 22
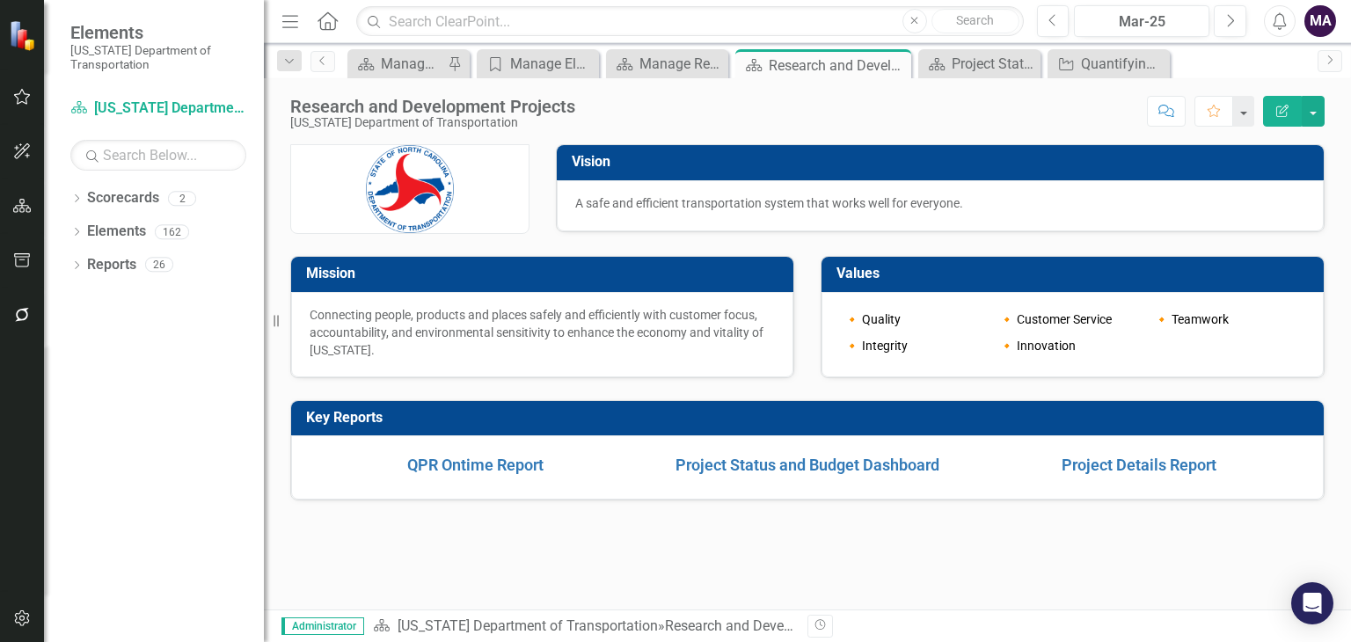
click at [662, 78] on div "Research and Development Projects [US_STATE] Department of Transportation Score…" at bounding box center [807, 104] width 1087 height 53
click at [634, 56] on link "Scorecard Manage Reports" at bounding box center [655, 64] width 91 height 22
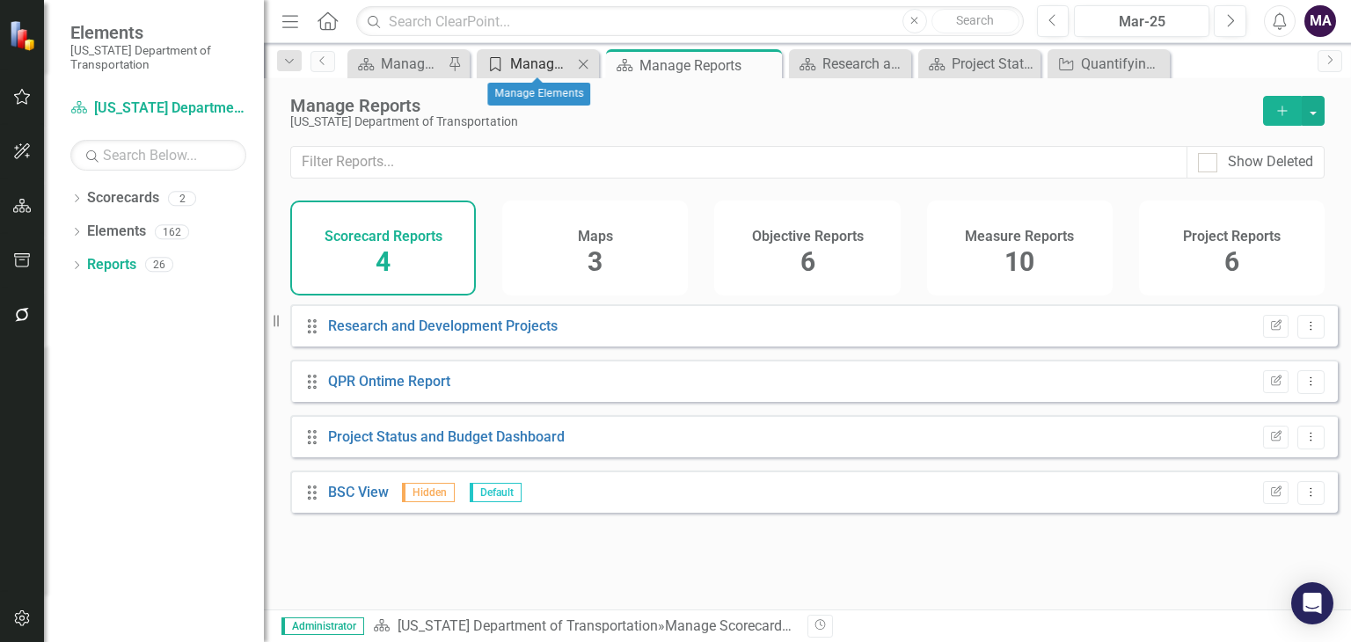
click at [537, 61] on div "Manage Elements" at bounding box center [541, 64] width 62 height 22
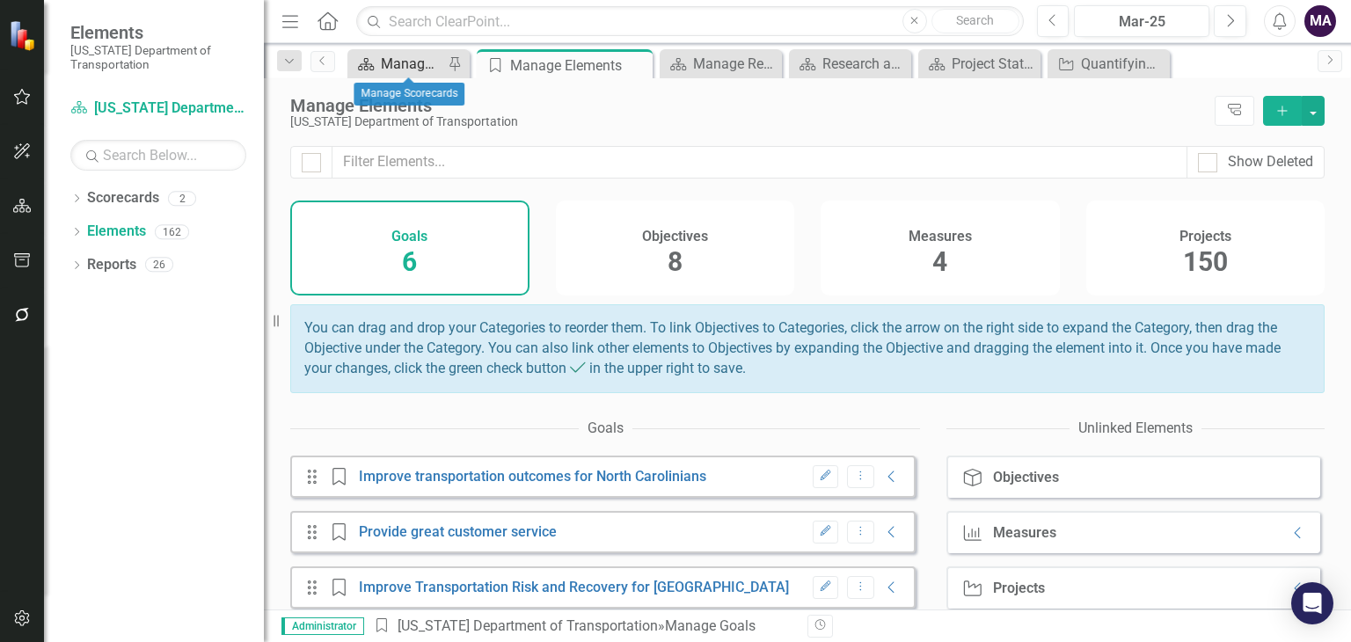
click at [415, 58] on div "Manage Scorecards" at bounding box center [412, 64] width 62 height 22
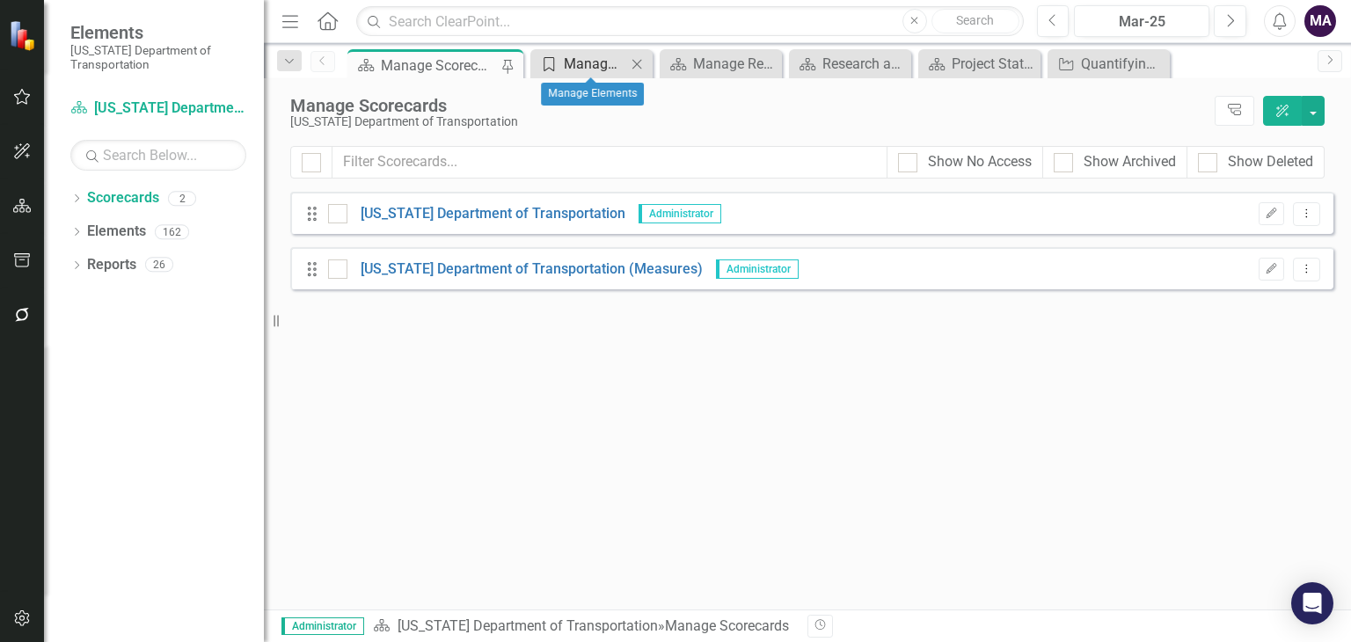
click at [589, 69] on div "Manage Elements" at bounding box center [595, 64] width 62 height 22
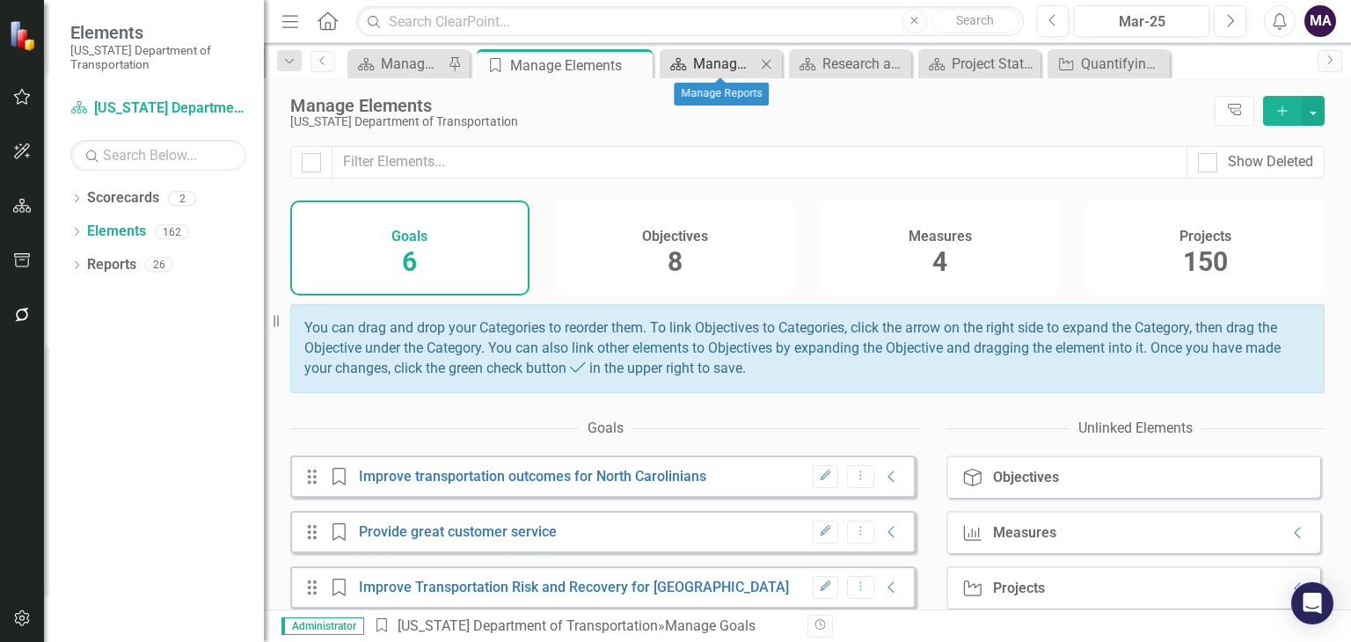
click at [713, 71] on div "Manage Reports" at bounding box center [724, 64] width 62 height 22
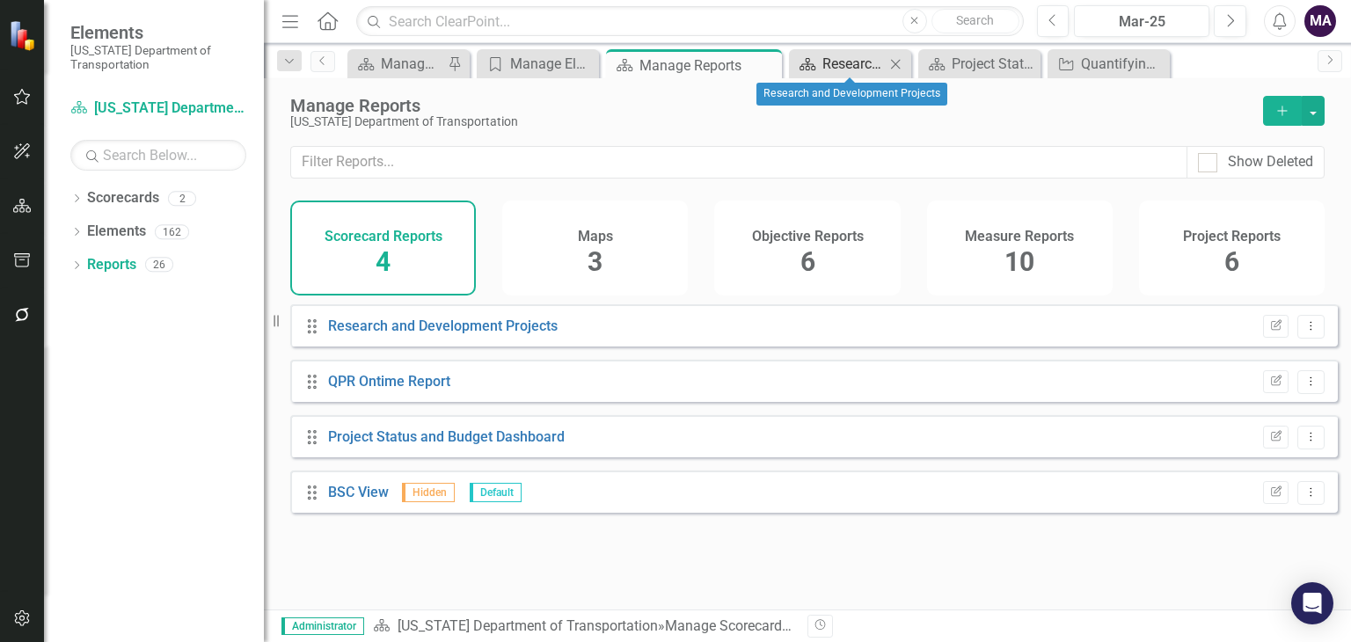
click at [851, 69] on div "Research and Development Projects" at bounding box center [853, 64] width 62 height 22
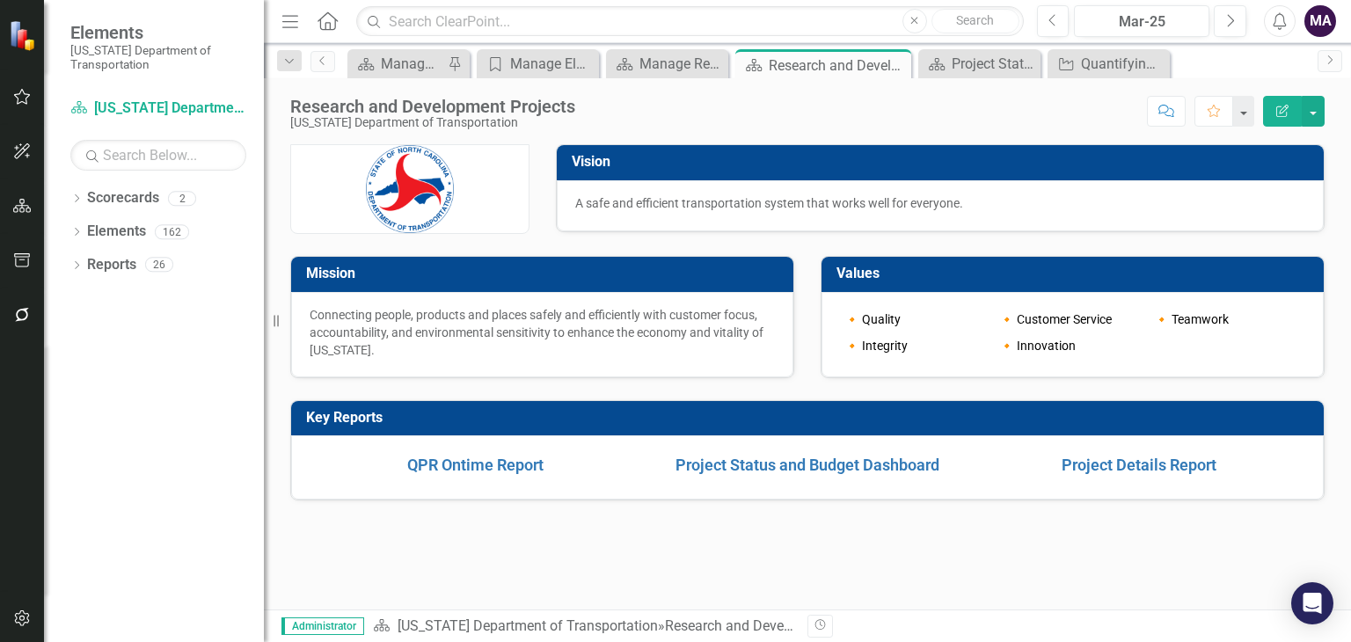
click at [851, 69] on div "Research and Development Projects" at bounding box center [838, 66] width 138 height 22
drag, startPoint x: 851, startPoint y: 69, endPoint x: 701, endPoint y: 567, distance: 520.0
click at [701, 567] on div "Vision A safe and efficient transportation system that works well for everyone.…" at bounding box center [807, 376] width 1087 height 465
drag, startPoint x: 701, startPoint y: 567, endPoint x: 678, endPoint y: 595, distance: 35.6
click at [678, 595] on div "Vision A safe and efficient transportation system that works well for everyone.…" at bounding box center [807, 376] width 1087 height 465
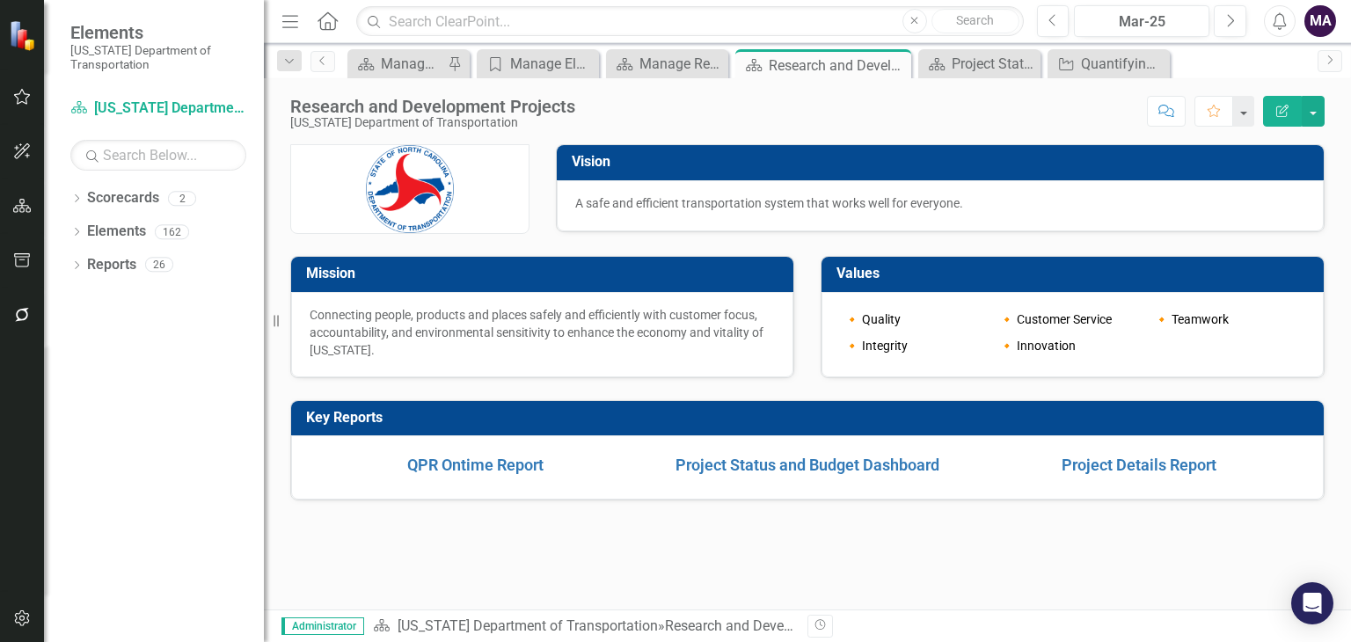
click at [678, 595] on div "Vision A safe and efficient transportation system that works well for everyone.…" at bounding box center [807, 376] width 1087 height 465
